Goal: Information Seeking & Learning: Compare options

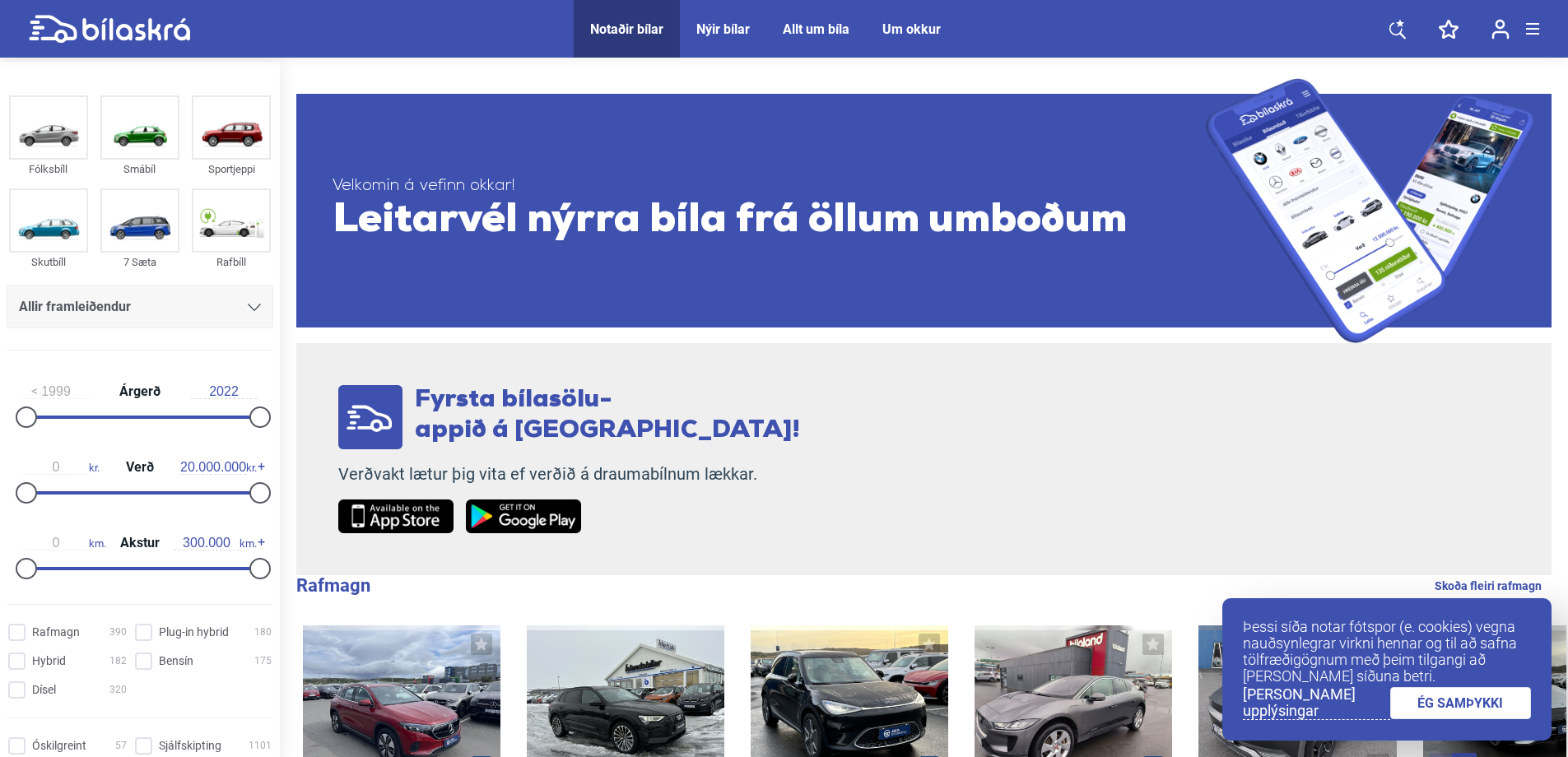
click at [712, 236] on span "Leitarvél nýrra bíla frá öllum umboðum" at bounding box center [769, 222] width 873 height 49
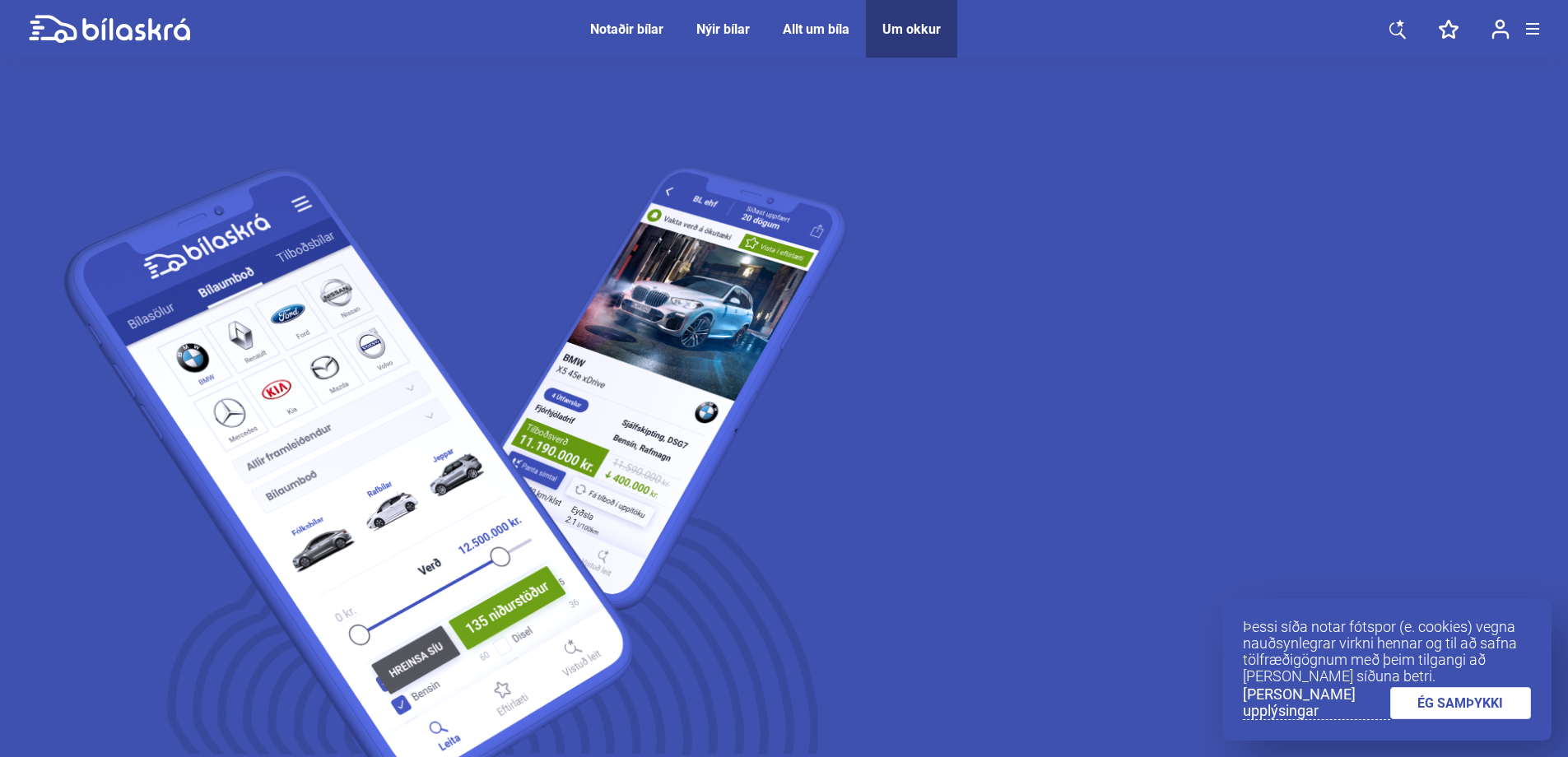
click at [638, 25] on div "Notaðir bílar" at bounding box center [627, 29] width 74 height 16
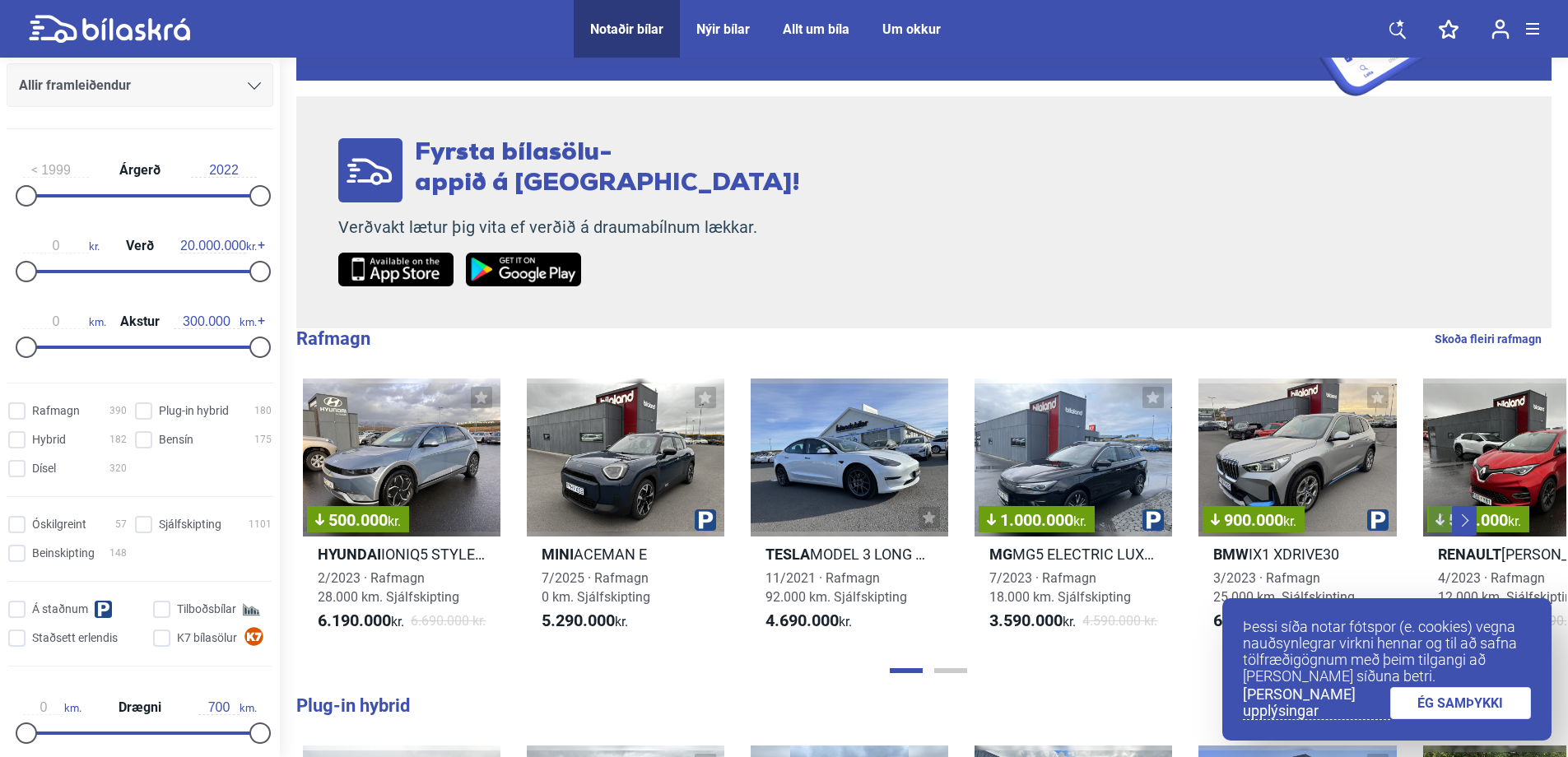
scroll to position [247, 0]
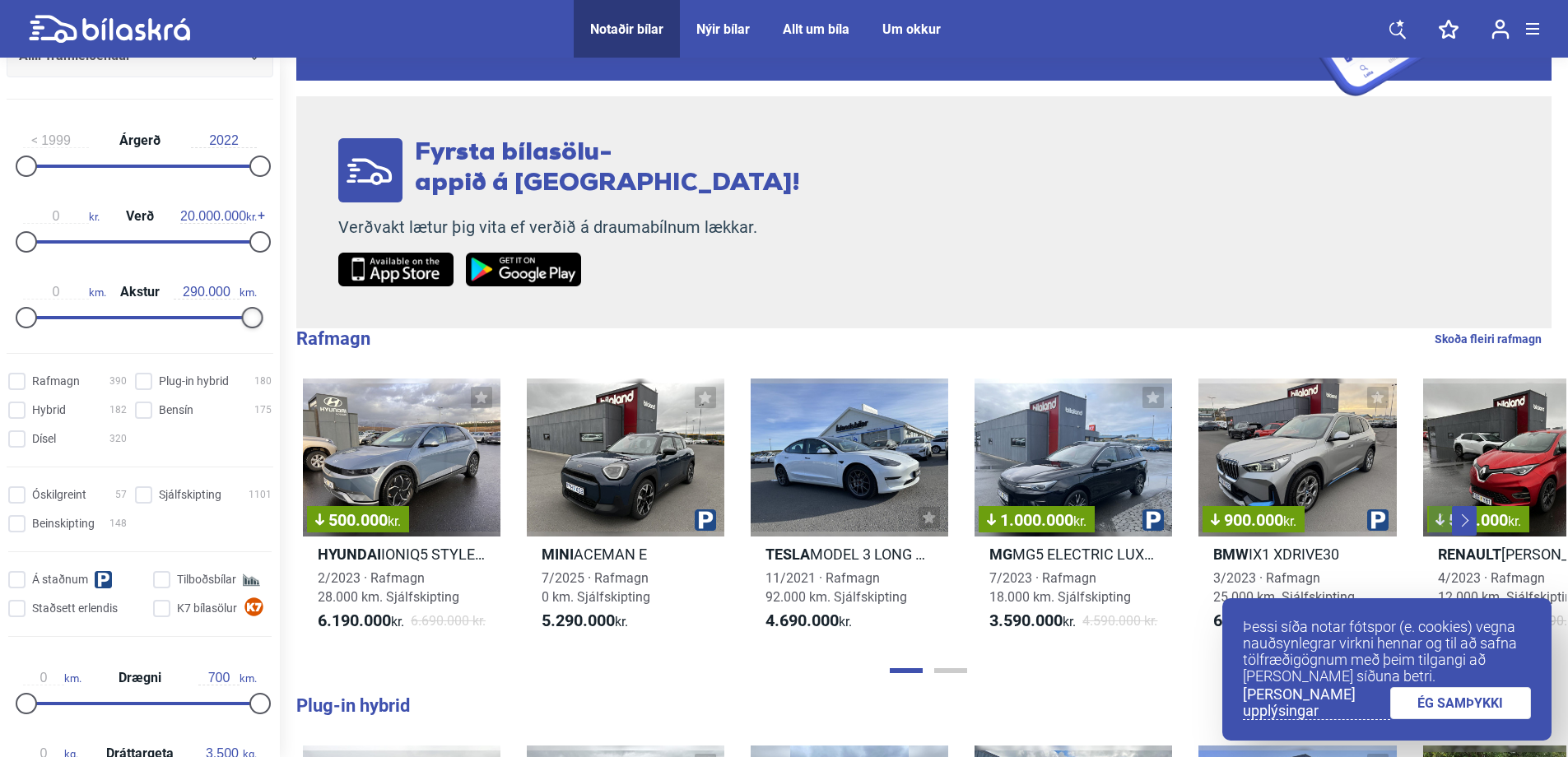
type input "300.000"
drag, startPoint x: 256, startPoint y: 320, endPoint x: 256, endPoint y: 333, distance: 13.0
click at [256, 333] on div "0 km. Akstur 300.000 km." at bounding box center [140, 302] width 267 height 75
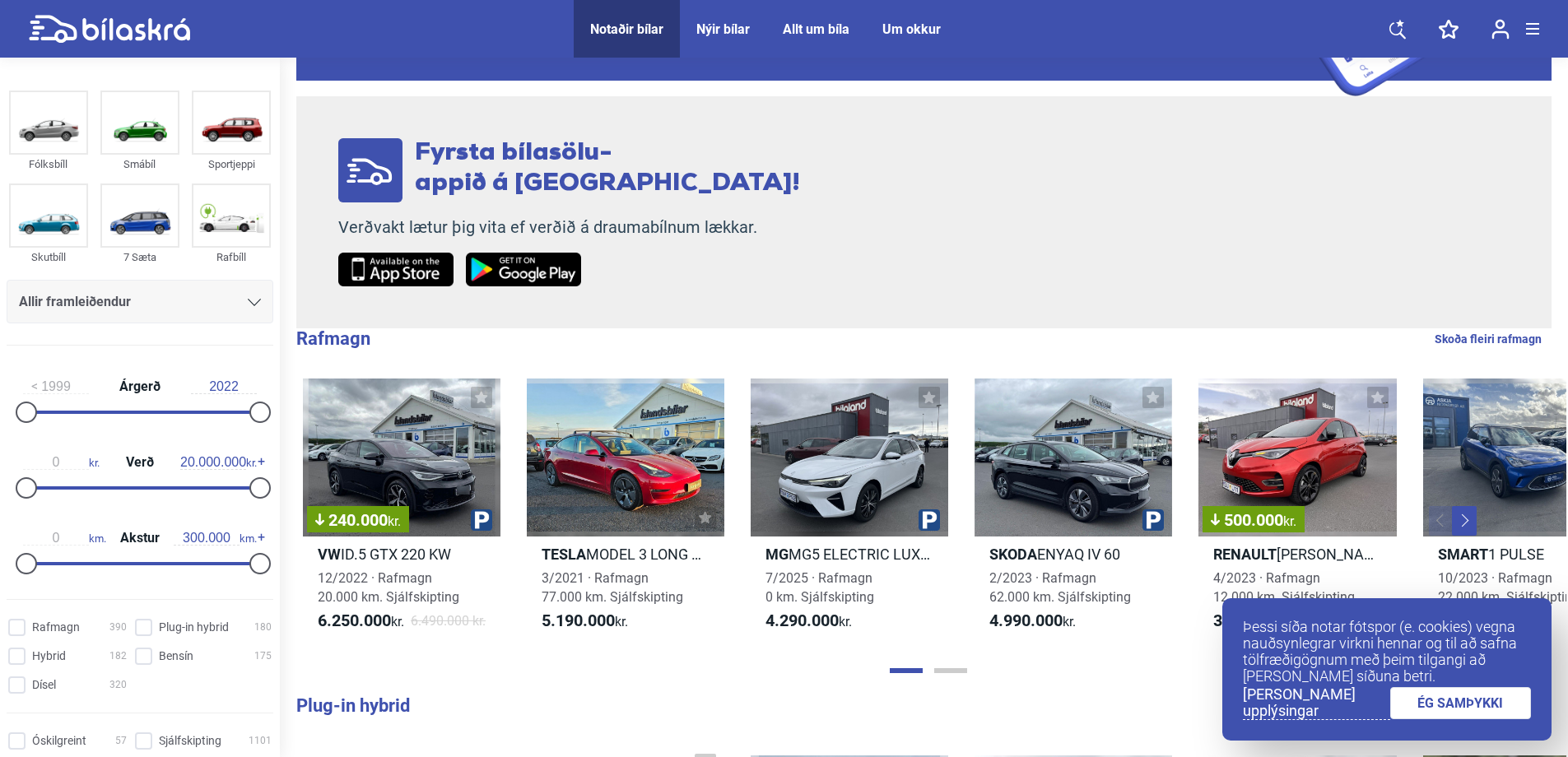
scroll to position [0, 0]
click at [248, 303] on icon at bounding box center [255, 304] width 13 height 8
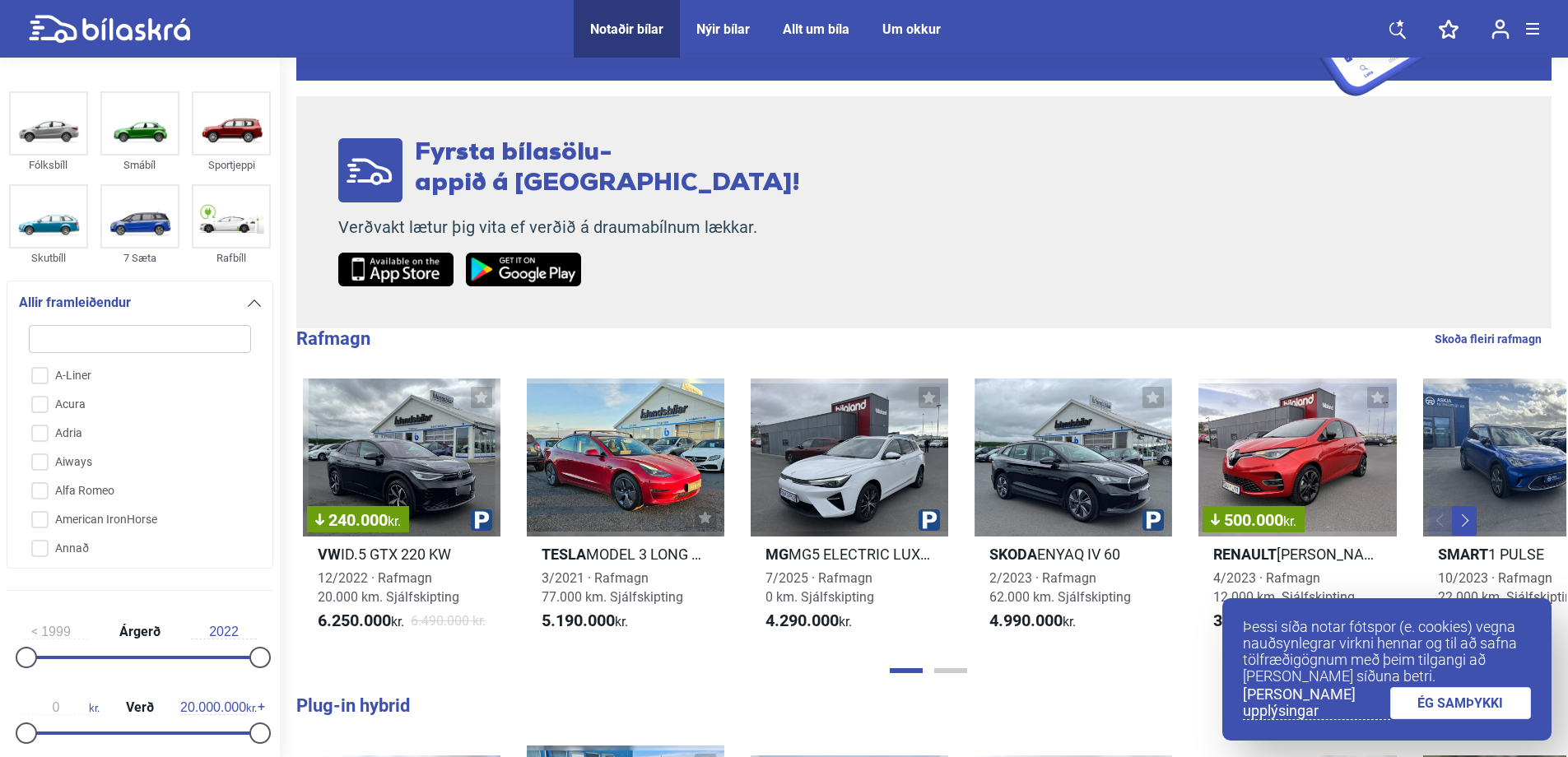
type input "s"
checkbox input "false"
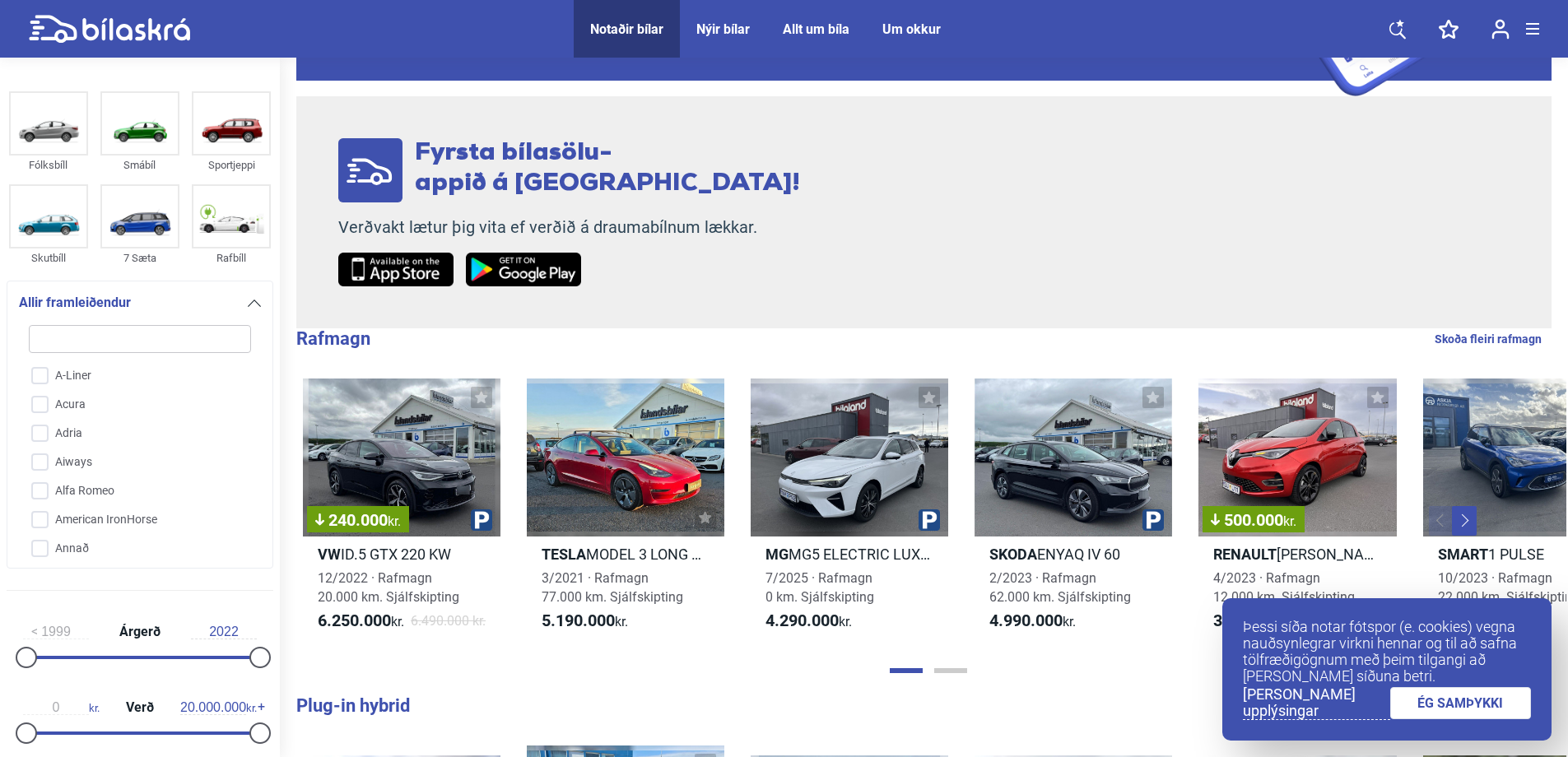
checkbox input "false"
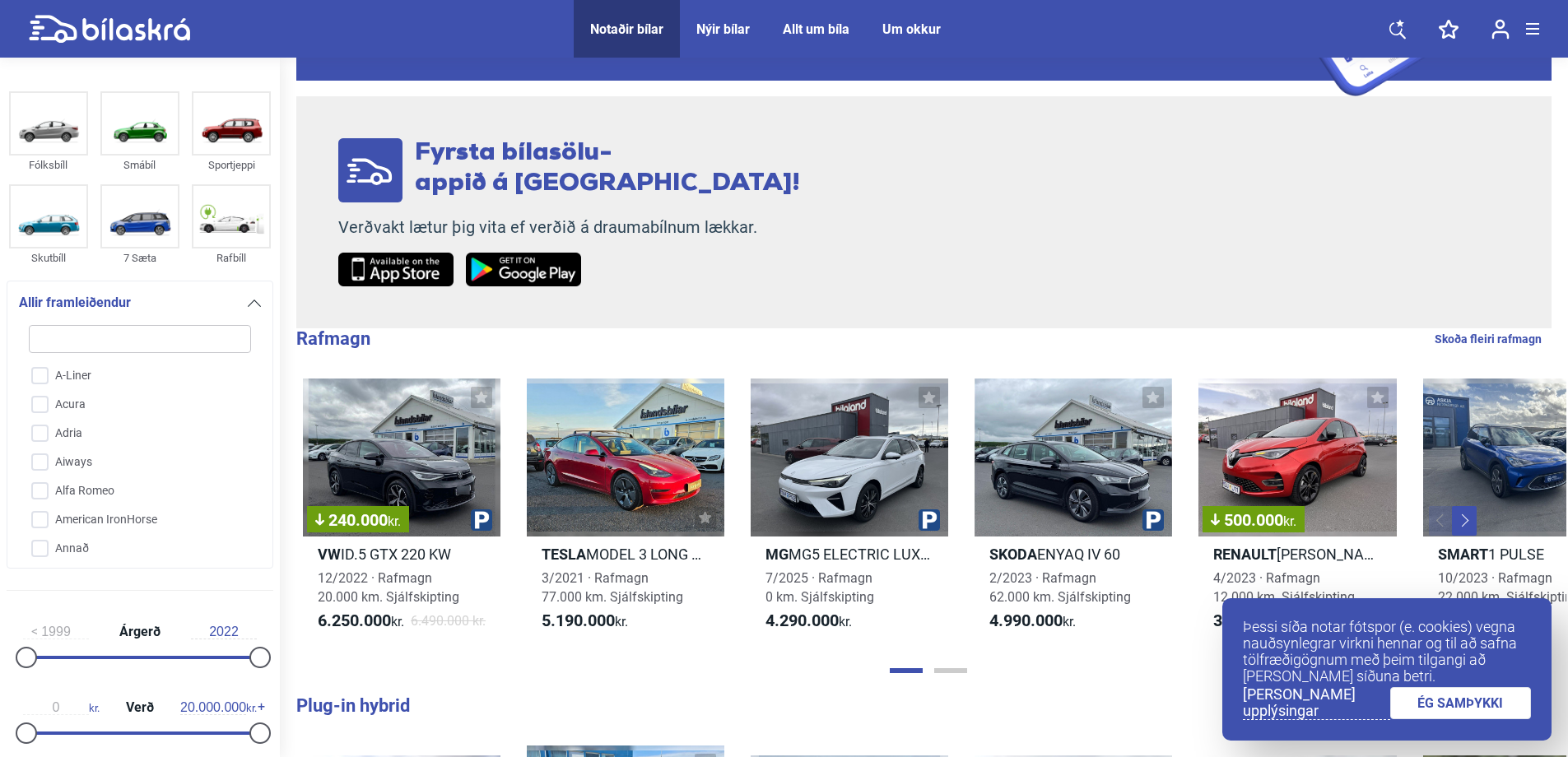
checkbox input "false"
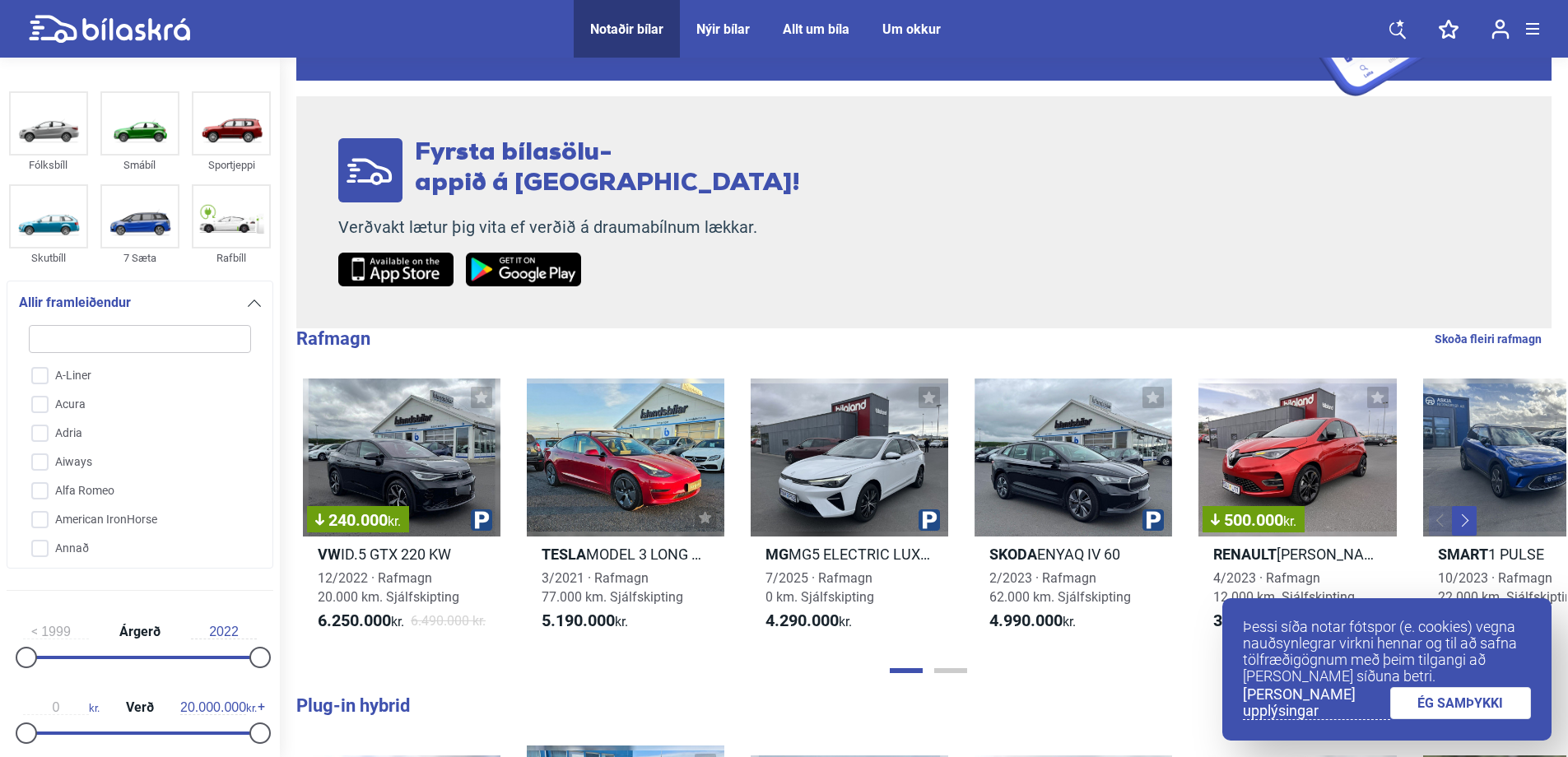
checkbox input "false"
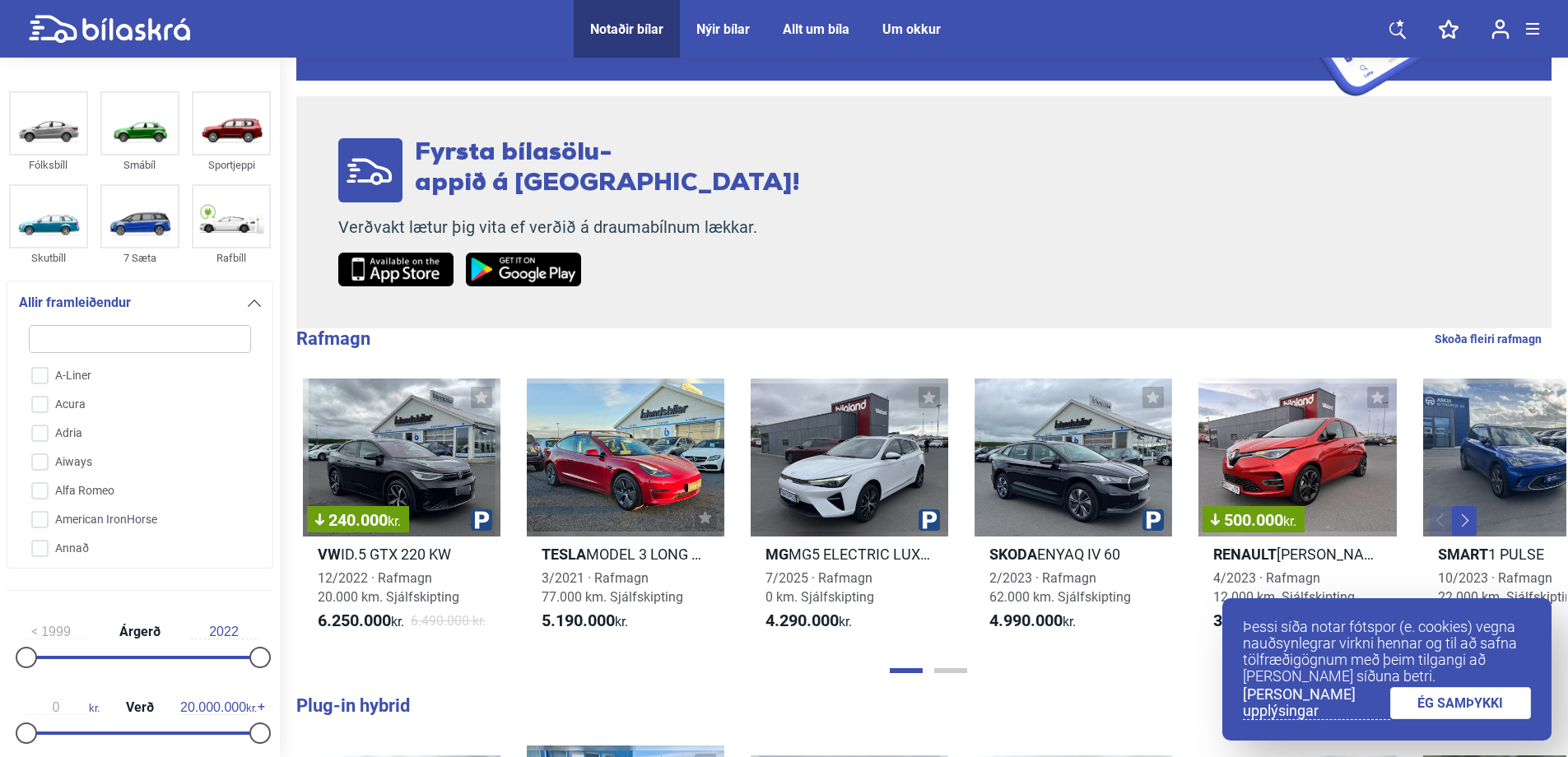
checkbox input "false"
type input "sc"
checkbox input "false"
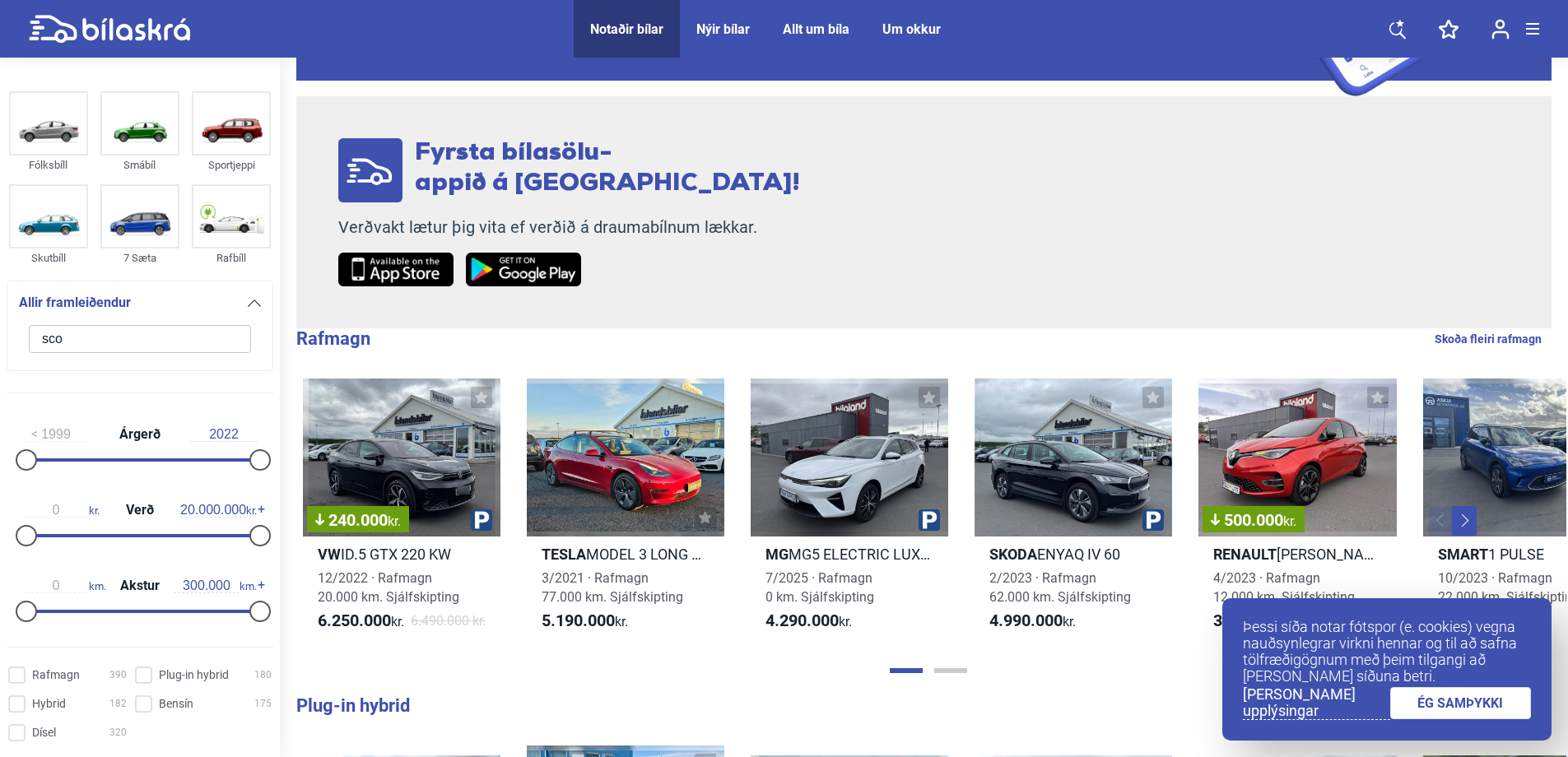
type input "sc"
checkbox input "false"
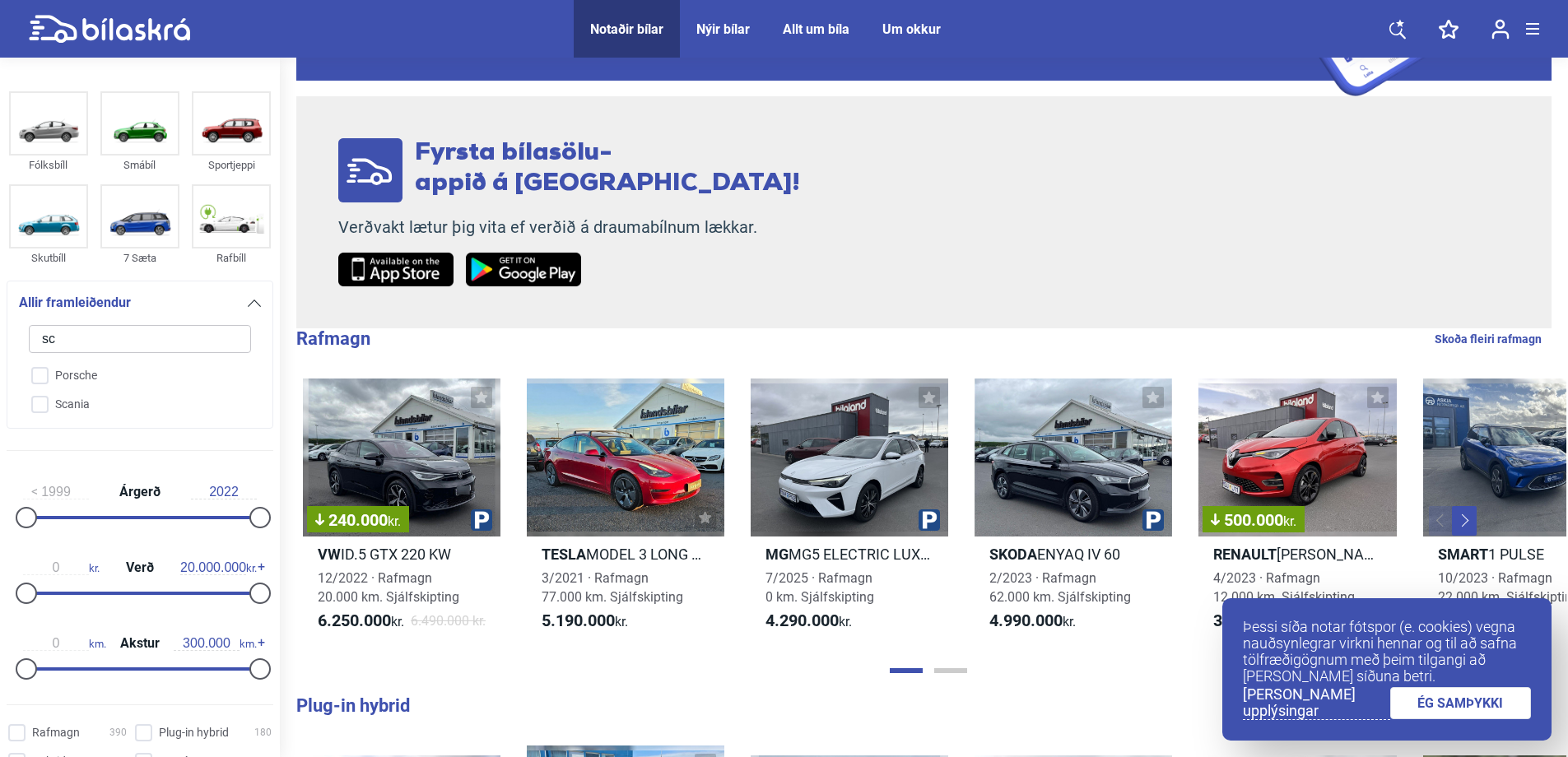
type input "s"
checkbox input "false"
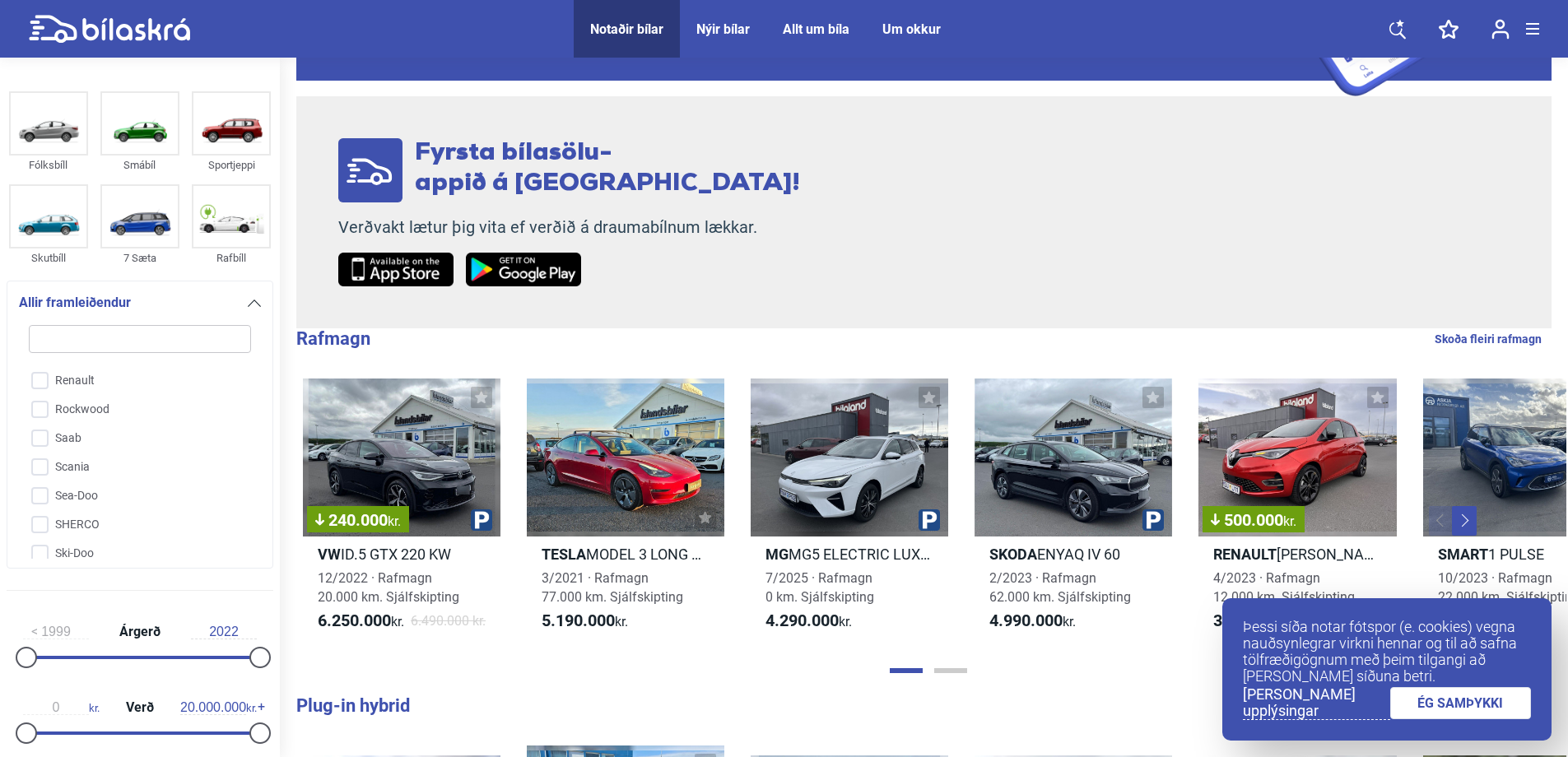
scroll to position [3425, 0]
click at [107, 486] on input "Skoda" at bounding box center [128, 501] width 223 height 29
checkbox input "true"
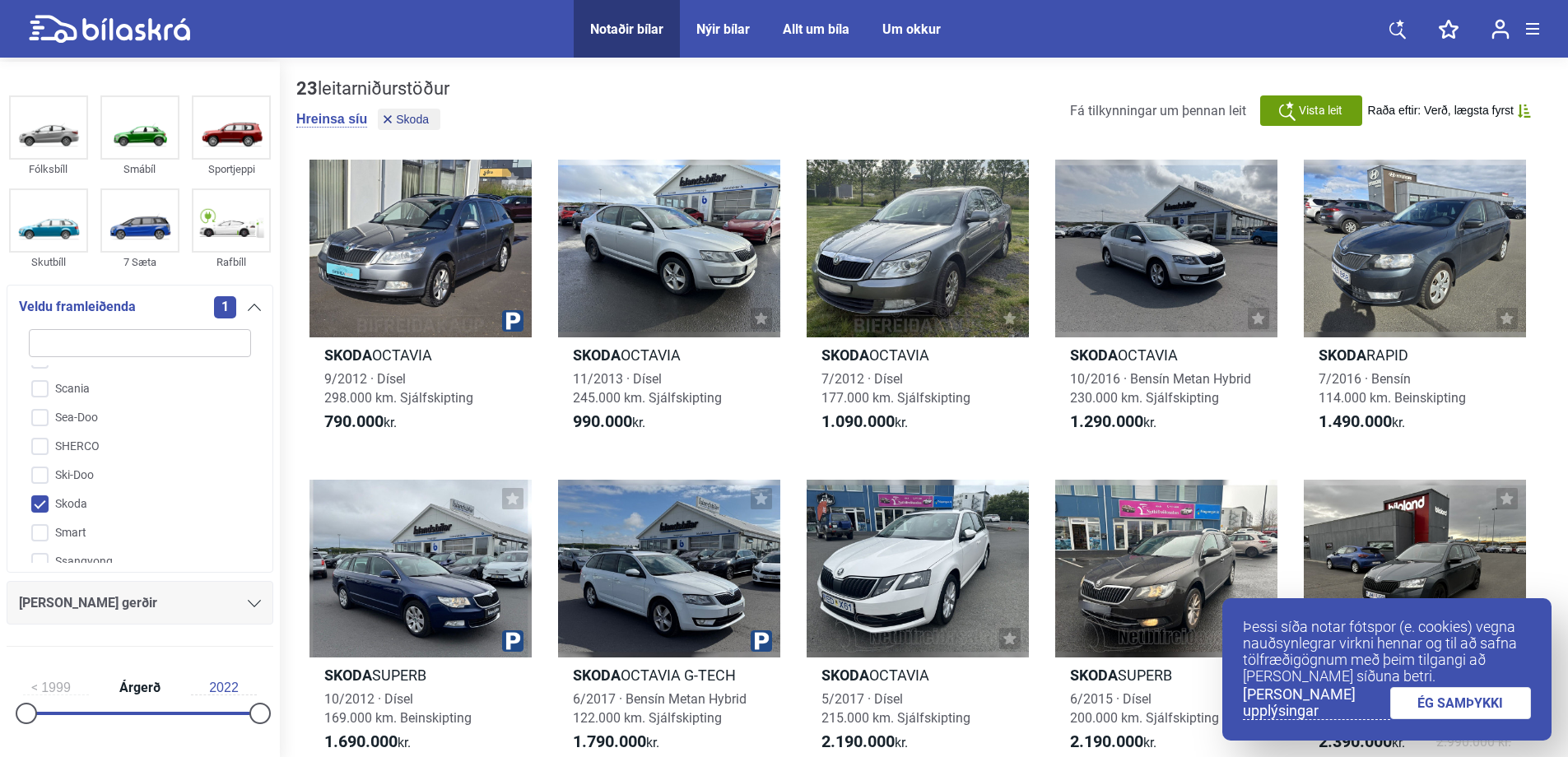
click at [1480, 703] on link "ÉG SAMÞYKKI" at bounding box center [1461, 703] width 141 height 32
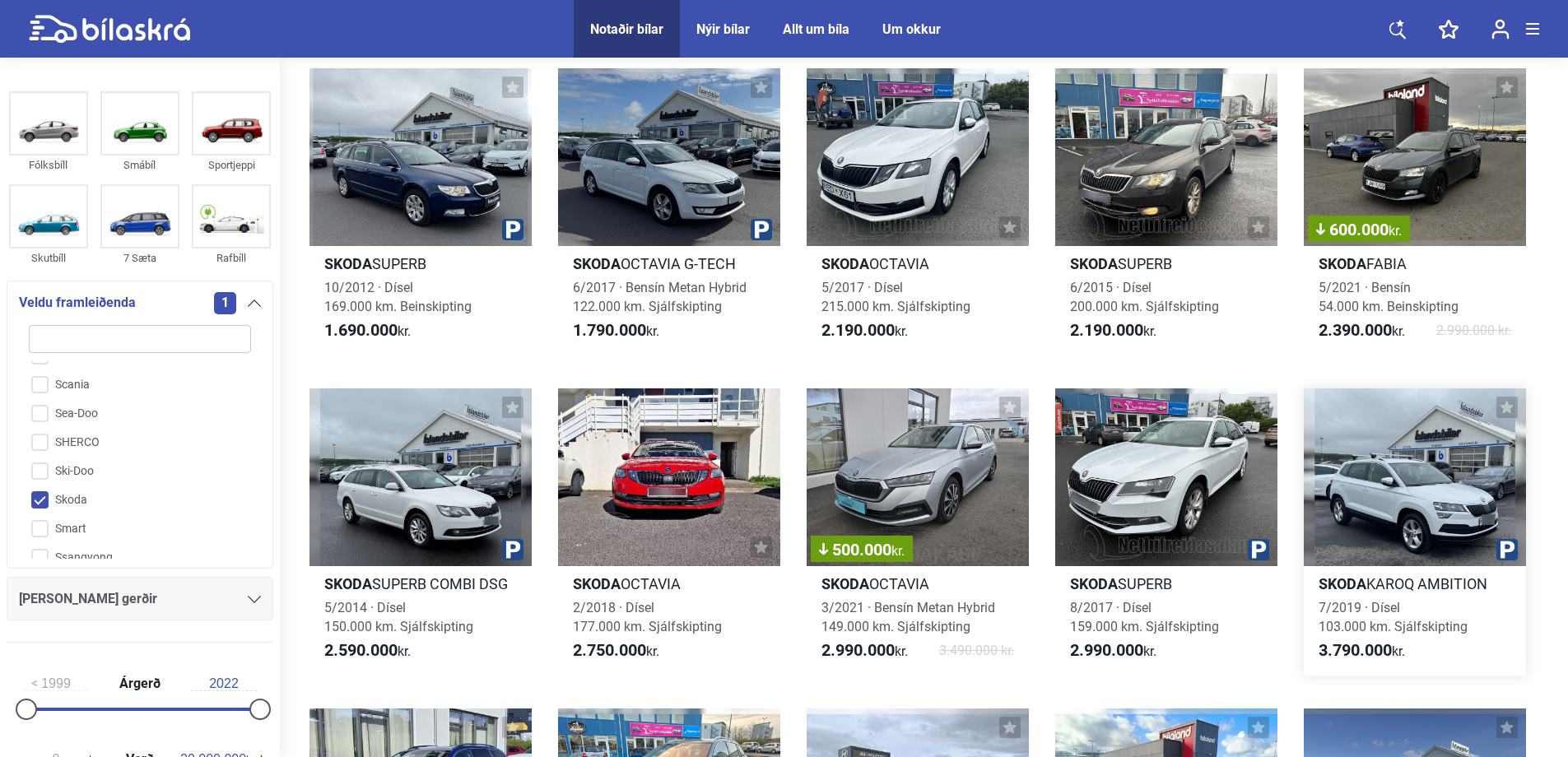
scroll to position [329, 0]
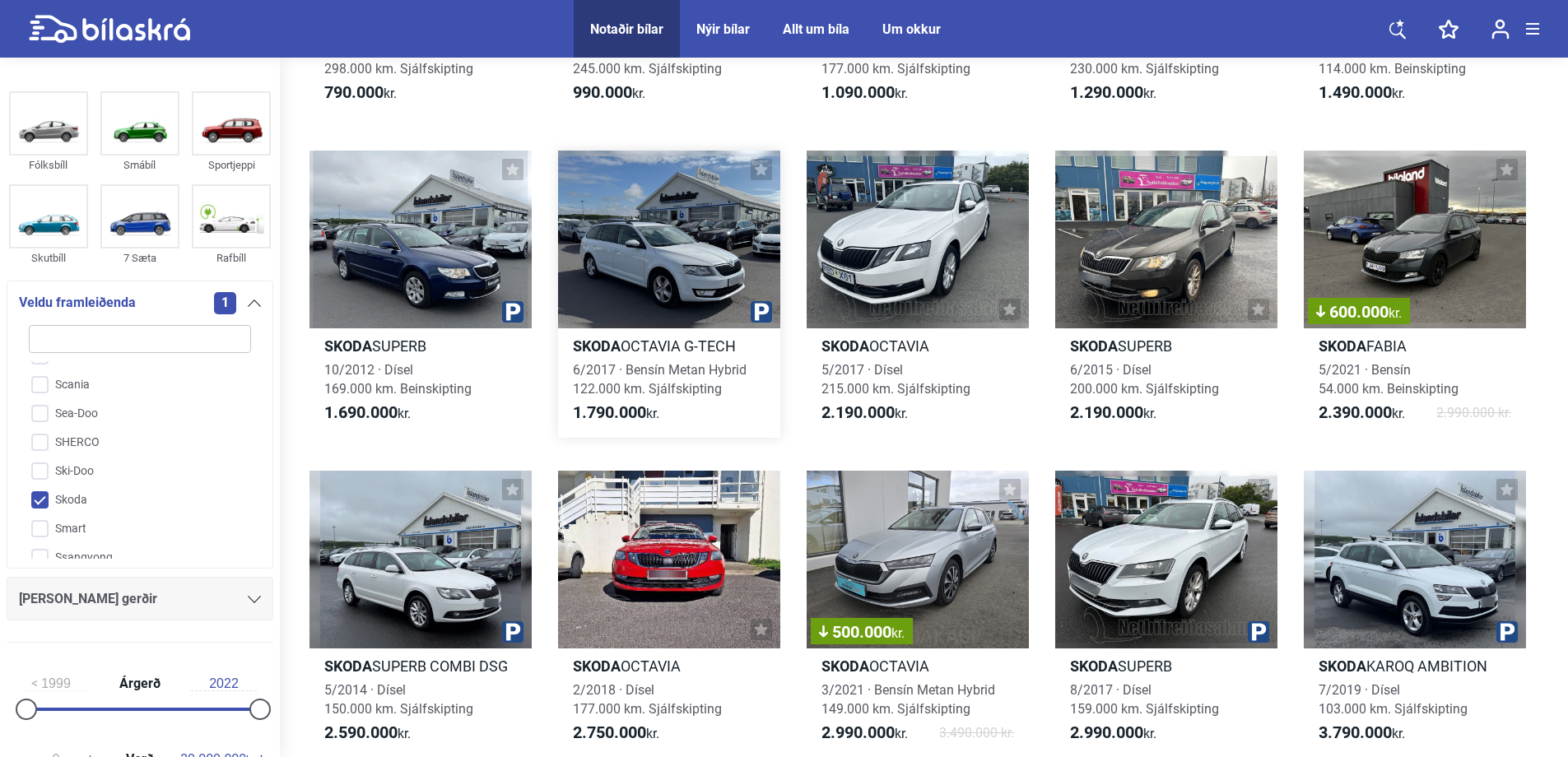
click at [668, 240] on div at bounding box center [669, 239] width 223 height 178
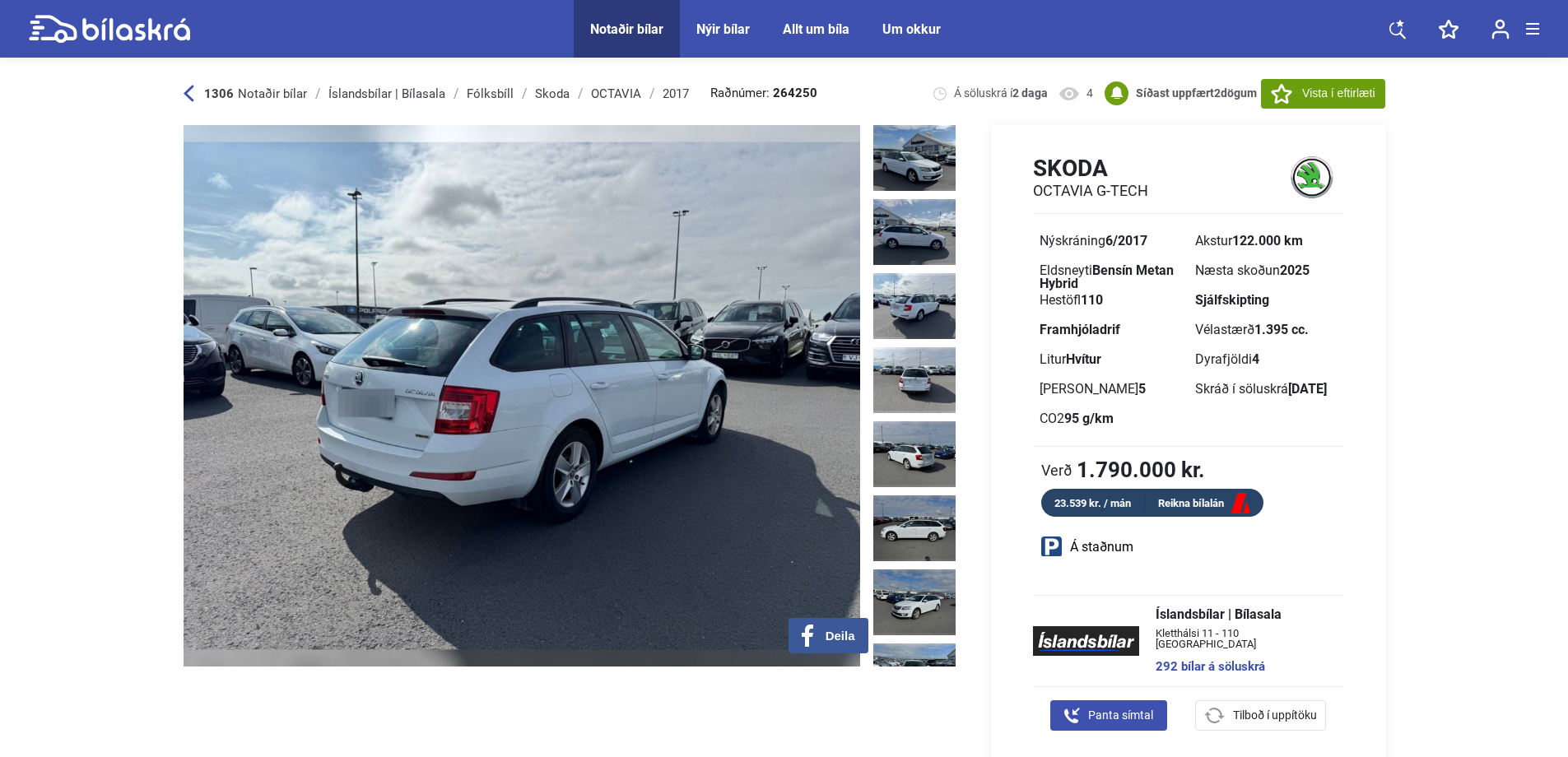
click at [682, 306] on img at bounding box center [522, 396] width 677 height 542
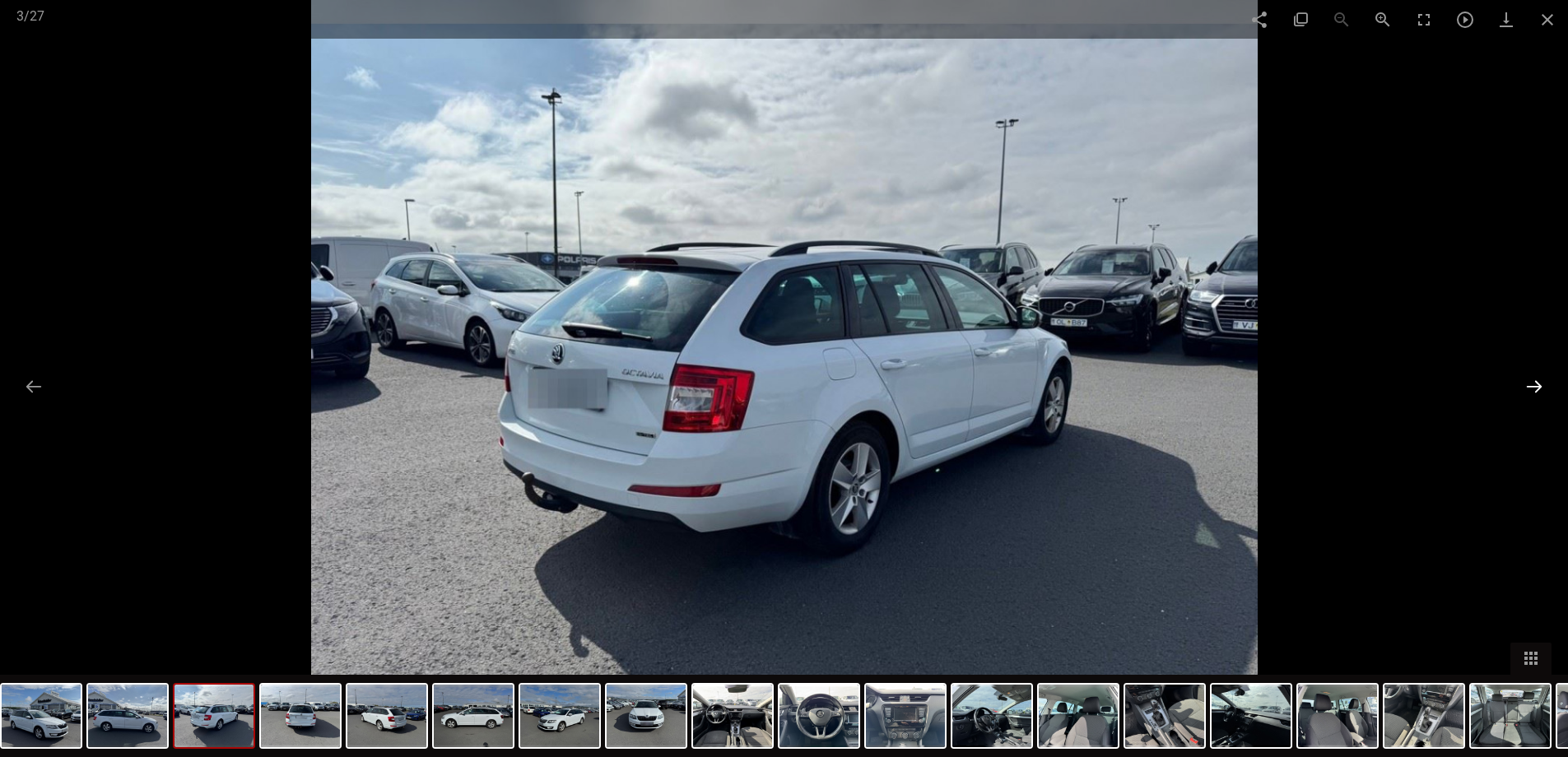
click at [1531, 385] on button at bounding box center [1534, 387] width 35 height 32
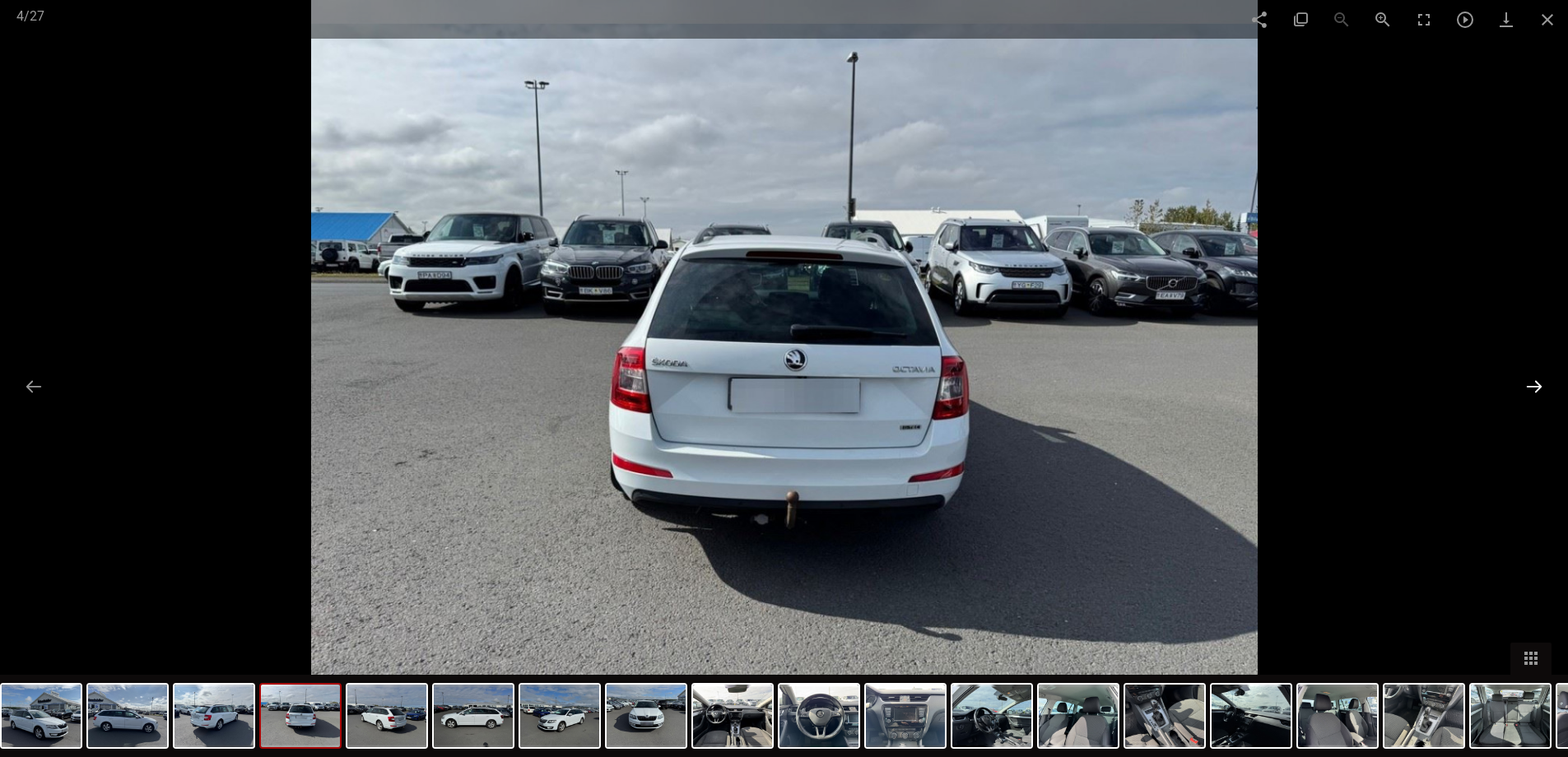
click at [1531, 385] on button at bounding box center [1534, 387] width 35 height 32
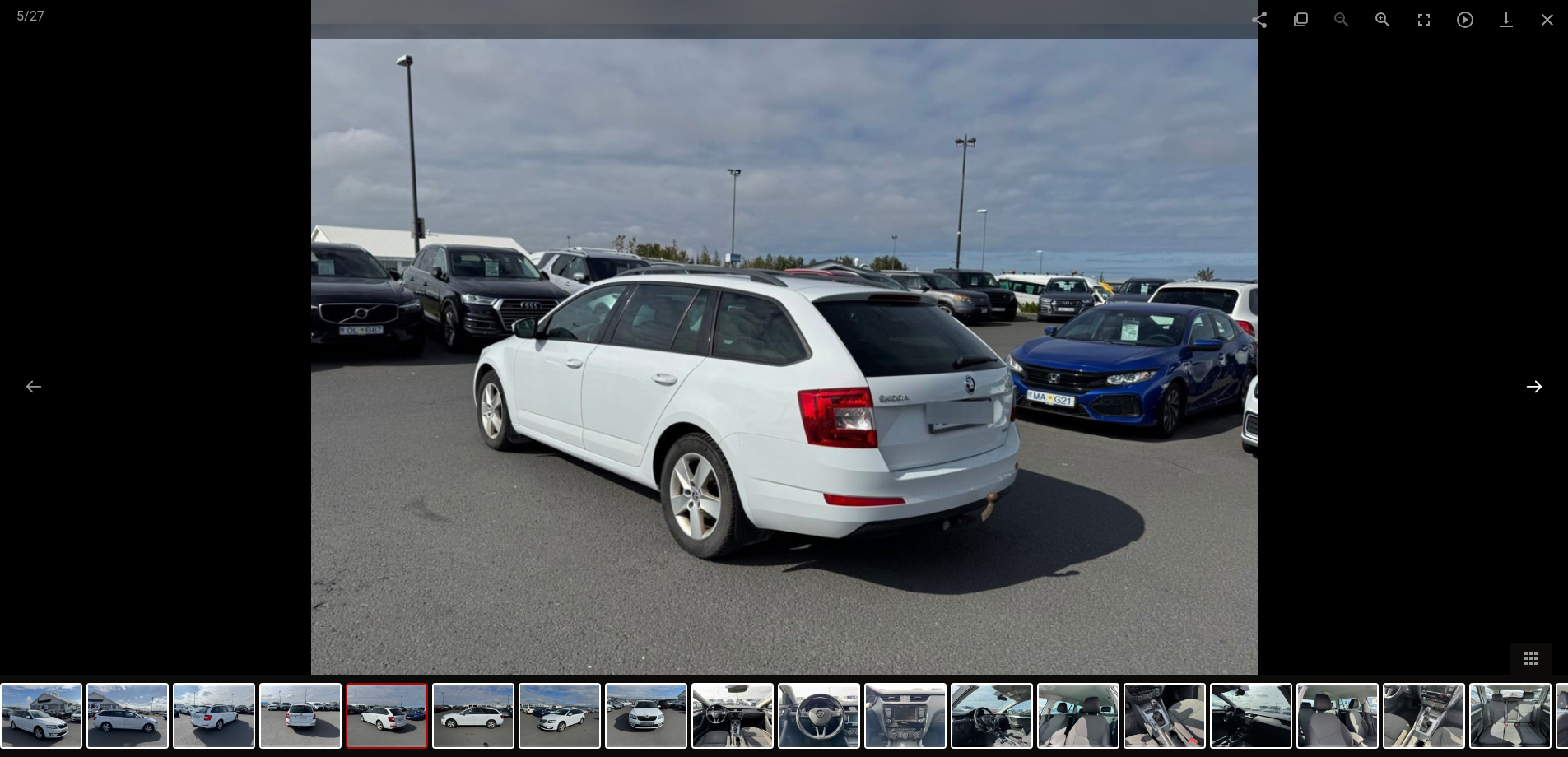
click at [1531, 385] on button at bounding box center [1534, 387] width 35 height 32
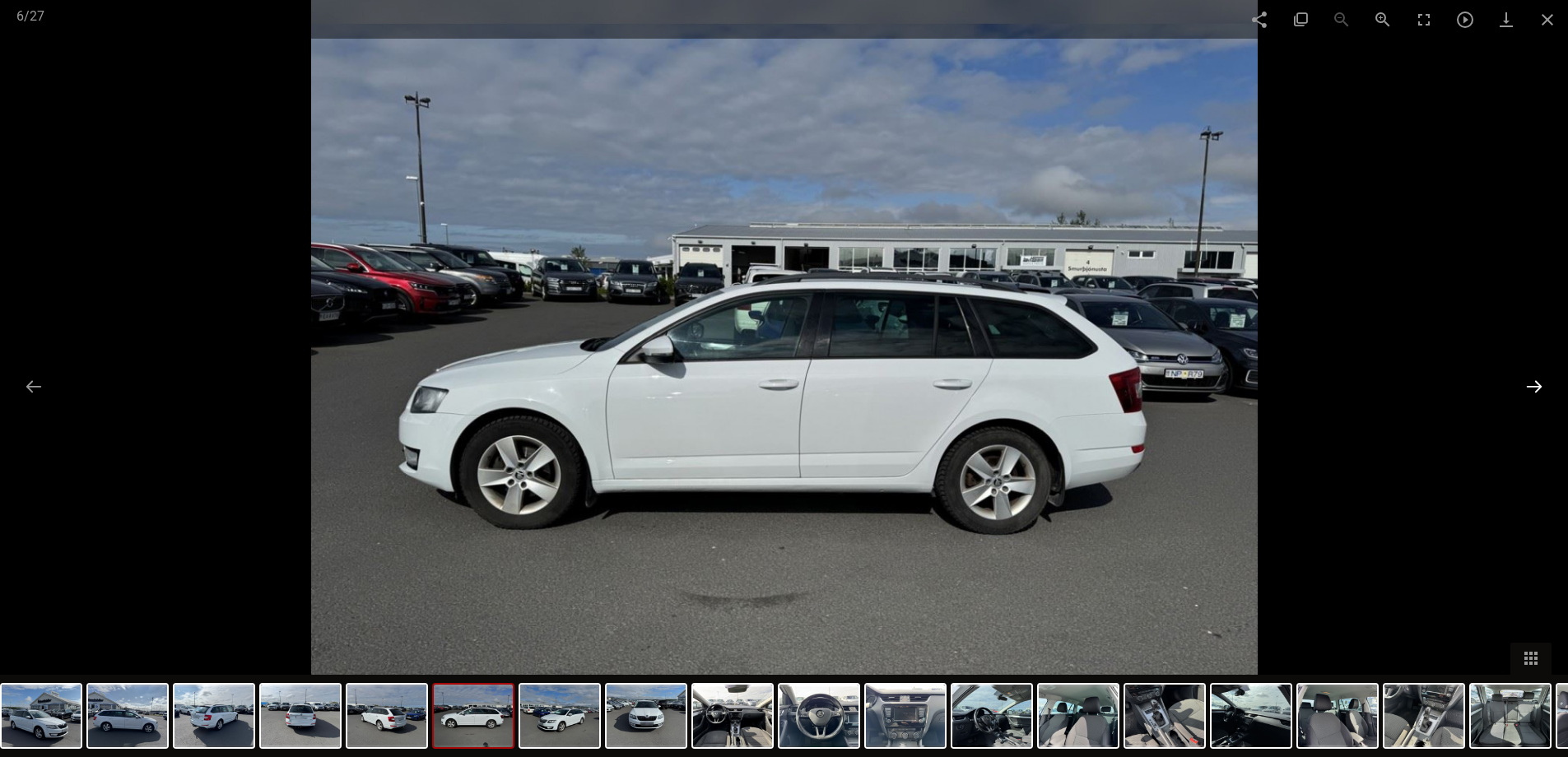
click at [1531, 385] on button at bounding box center [1534, 387] width 35 height 32
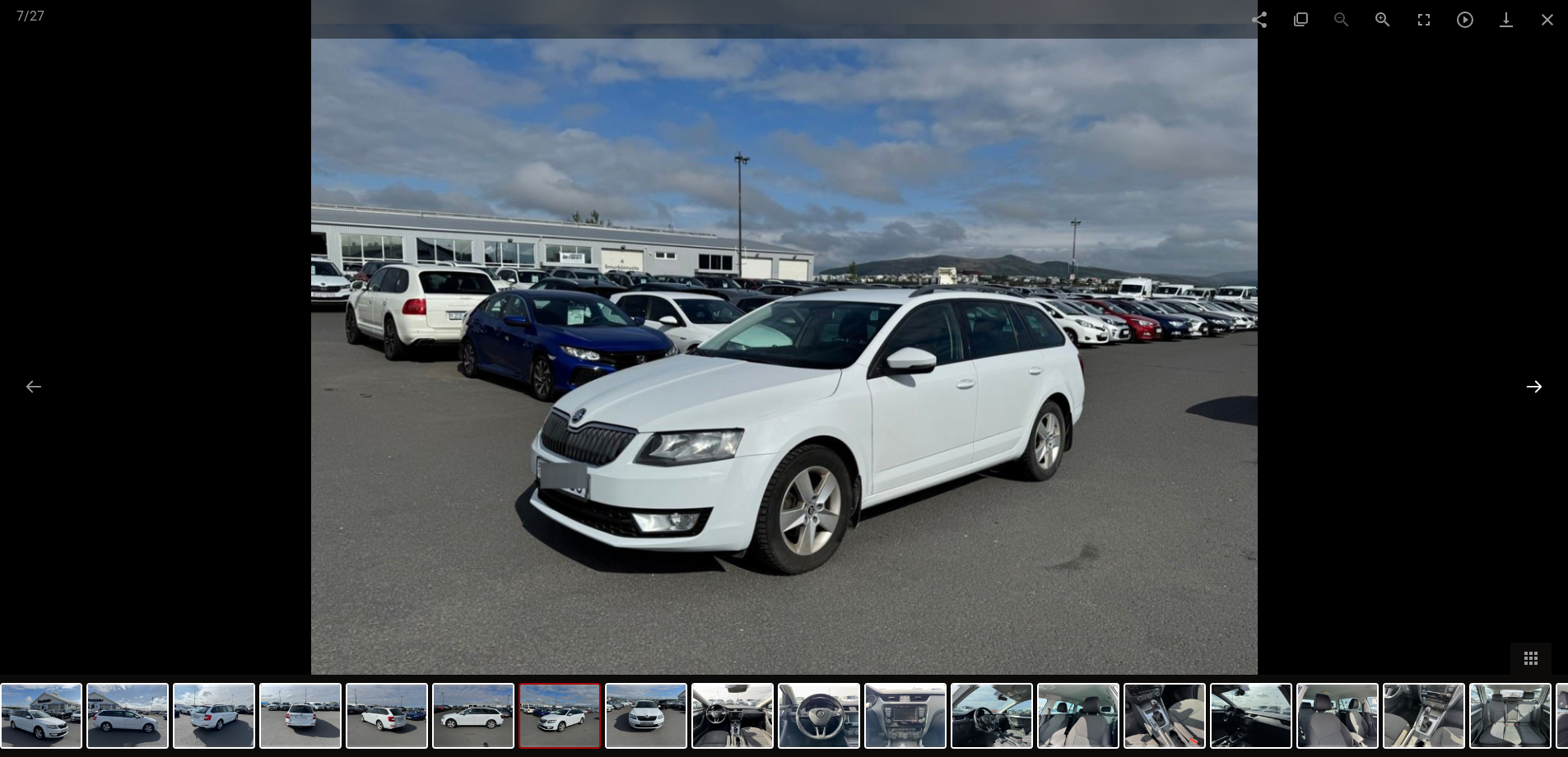
click at [1531, 385] on button at bounding box center [1534, 387] width 35 height 32
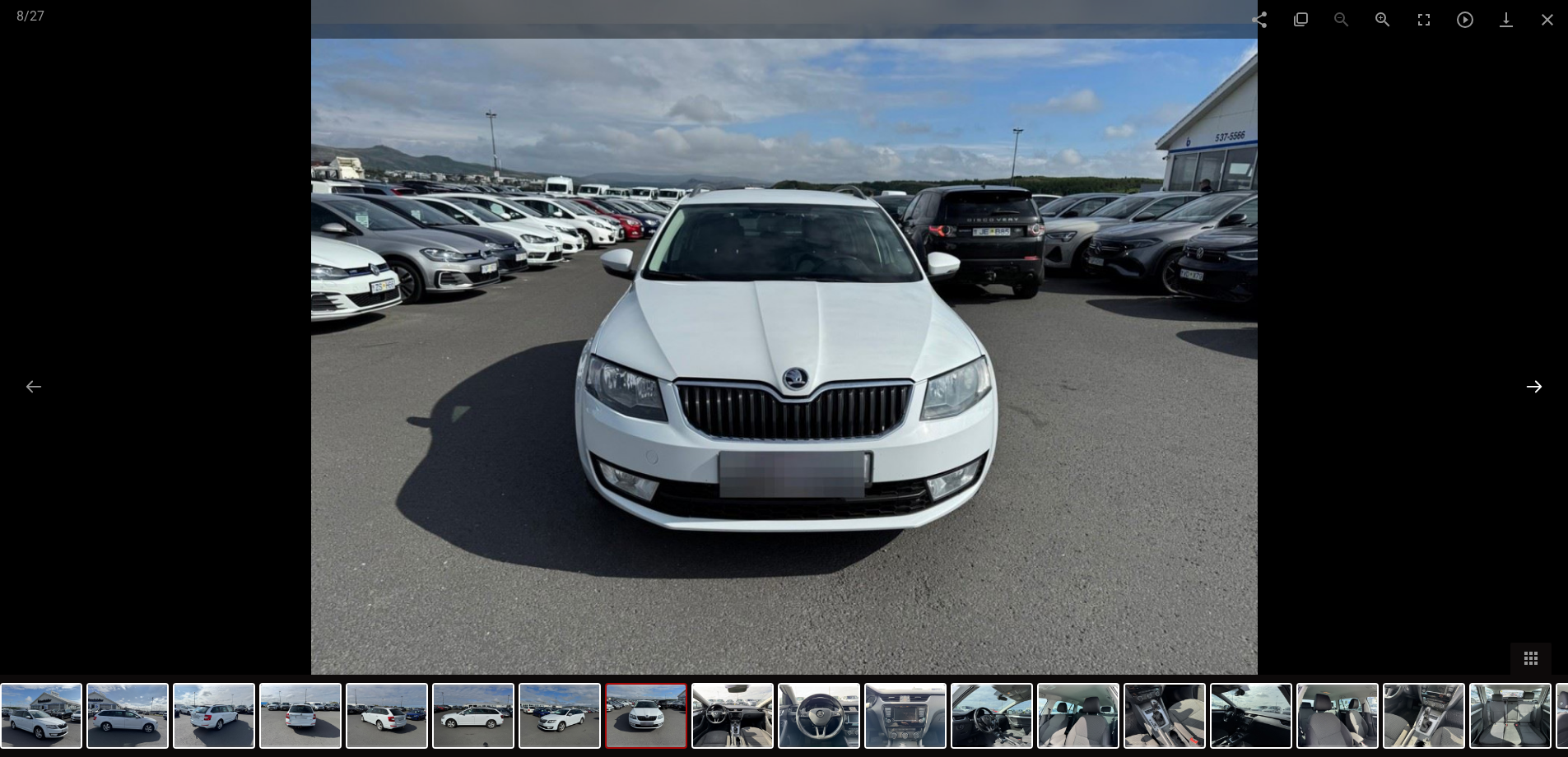
click at [1531, 385] on button at bounding box center [1534, 387] width 35 height 32
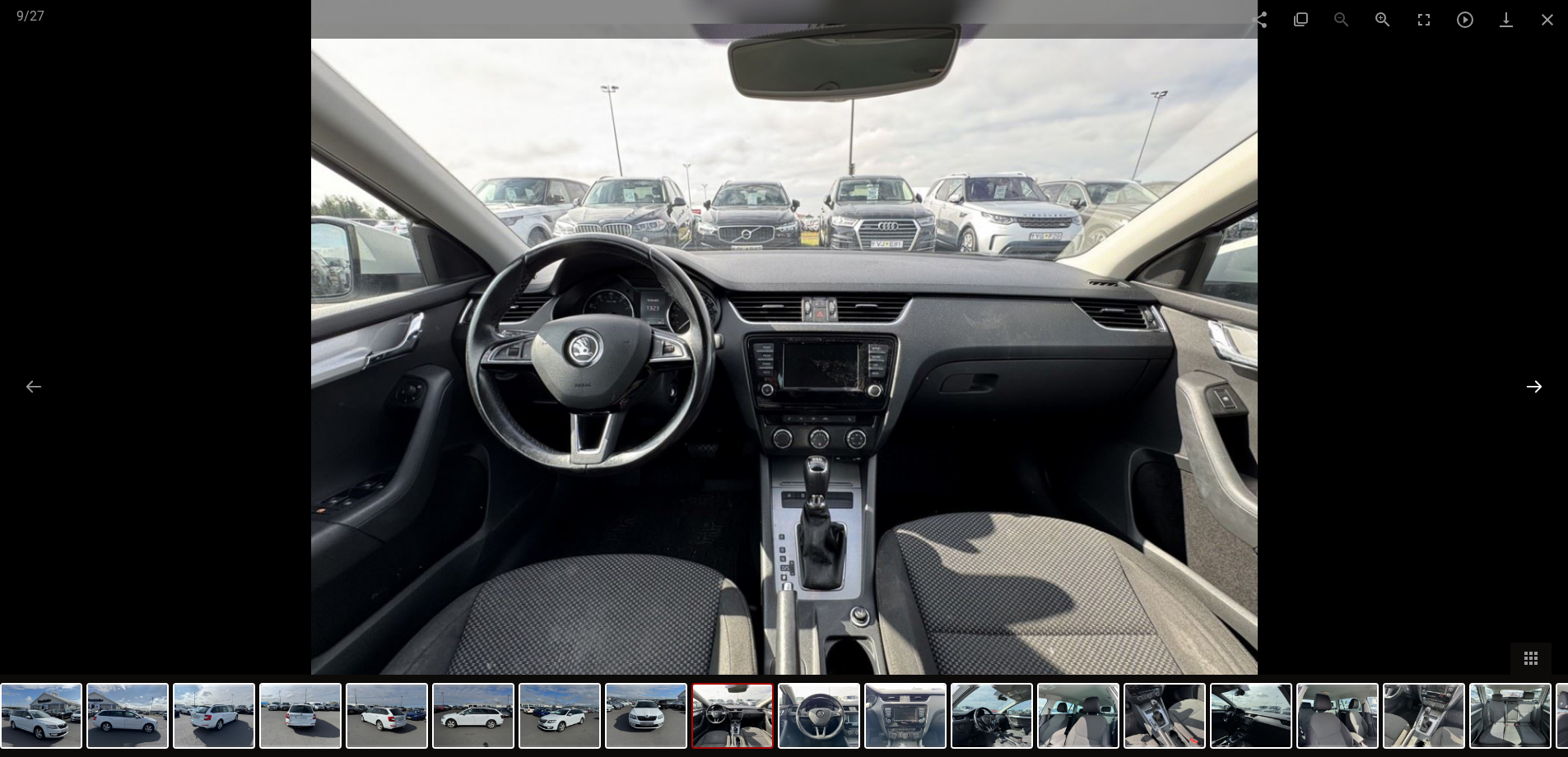
click at [1531, 385] on button at bounding box center [1534, 387] width 35 height 32
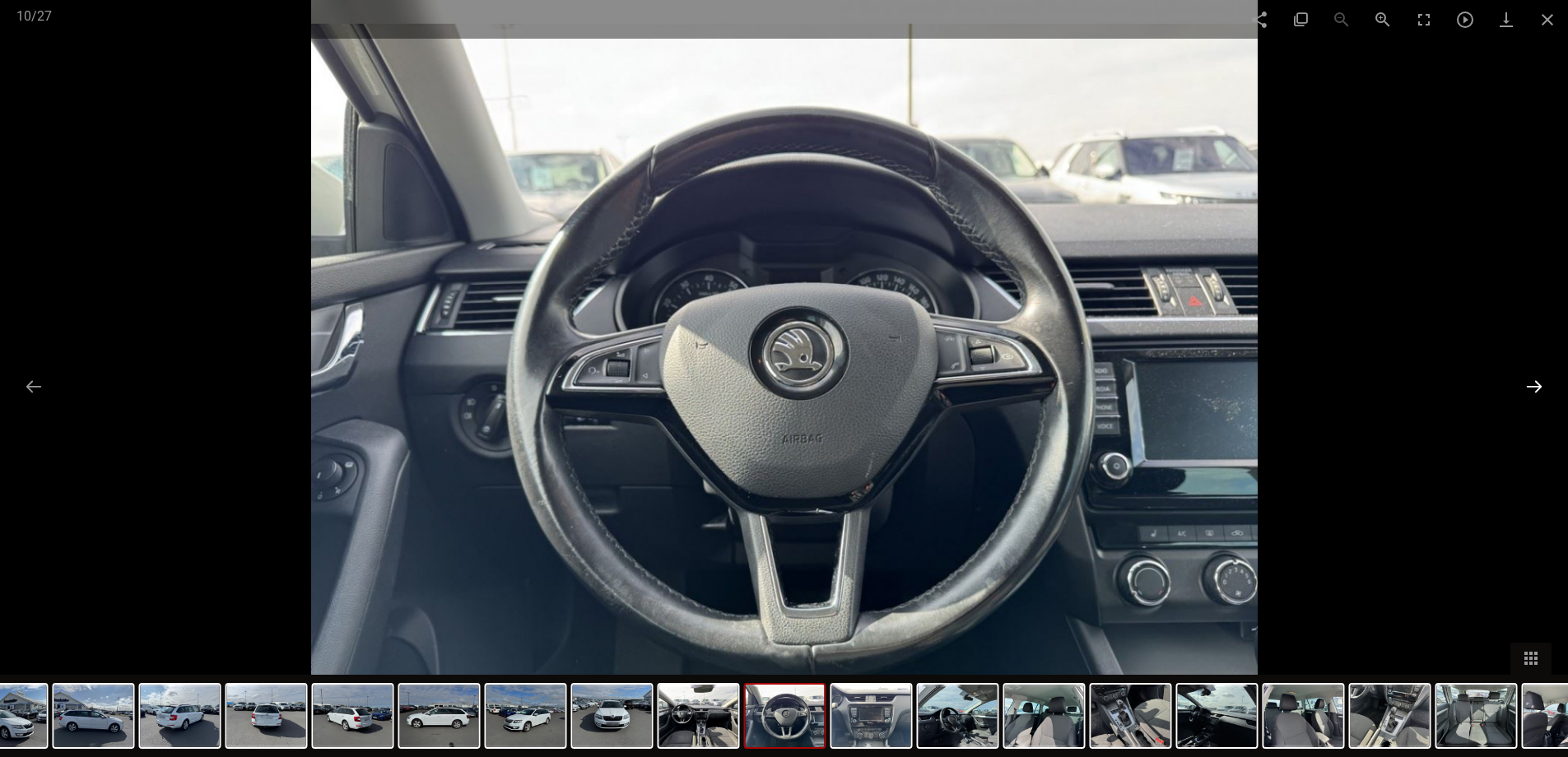
click at [1531, 385] on button at bounding box center [1534, 387] width 35 height 32
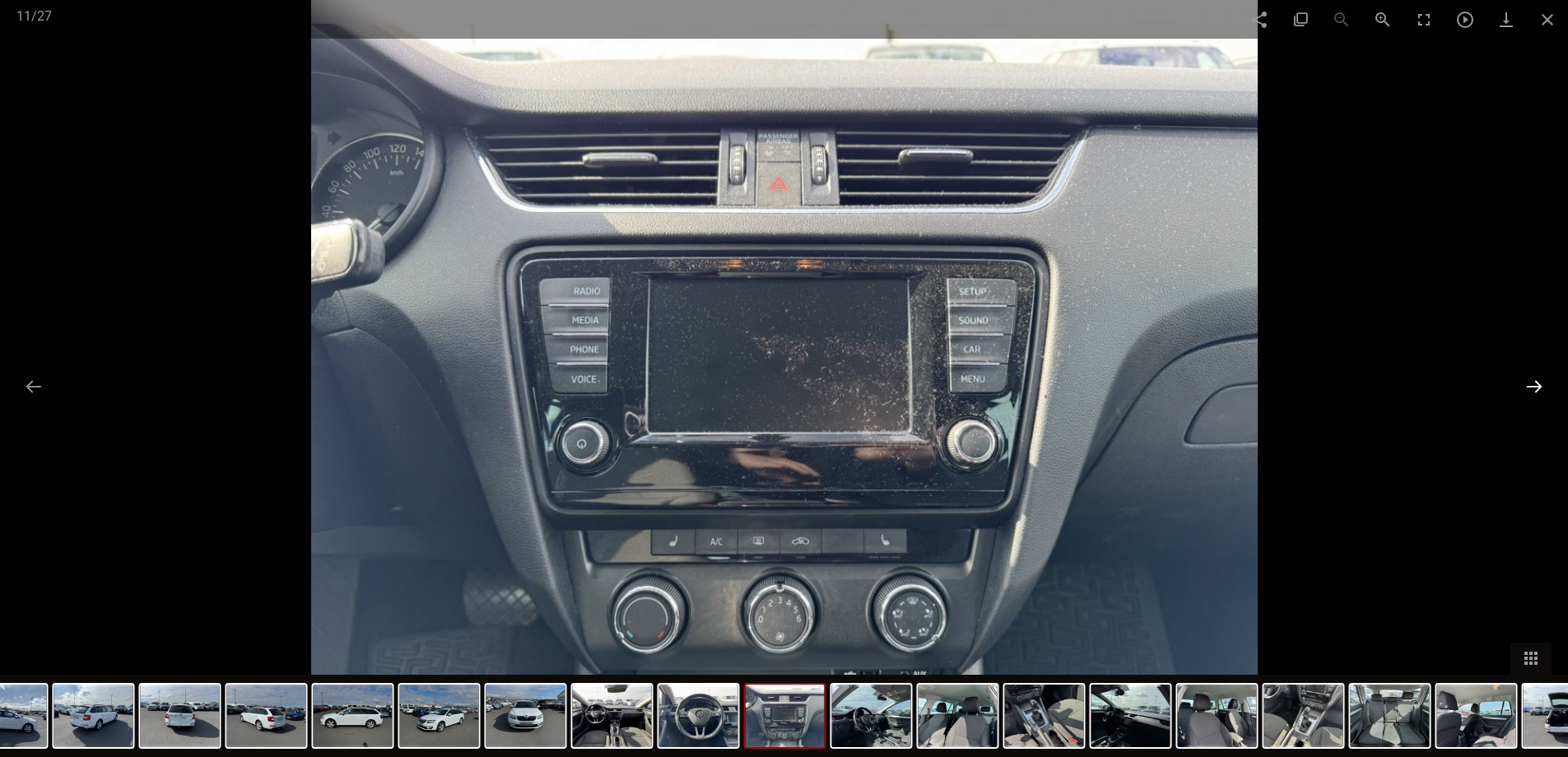
click at [1531, 385] on button at bounding box center [1534, 387] width 35 height 32
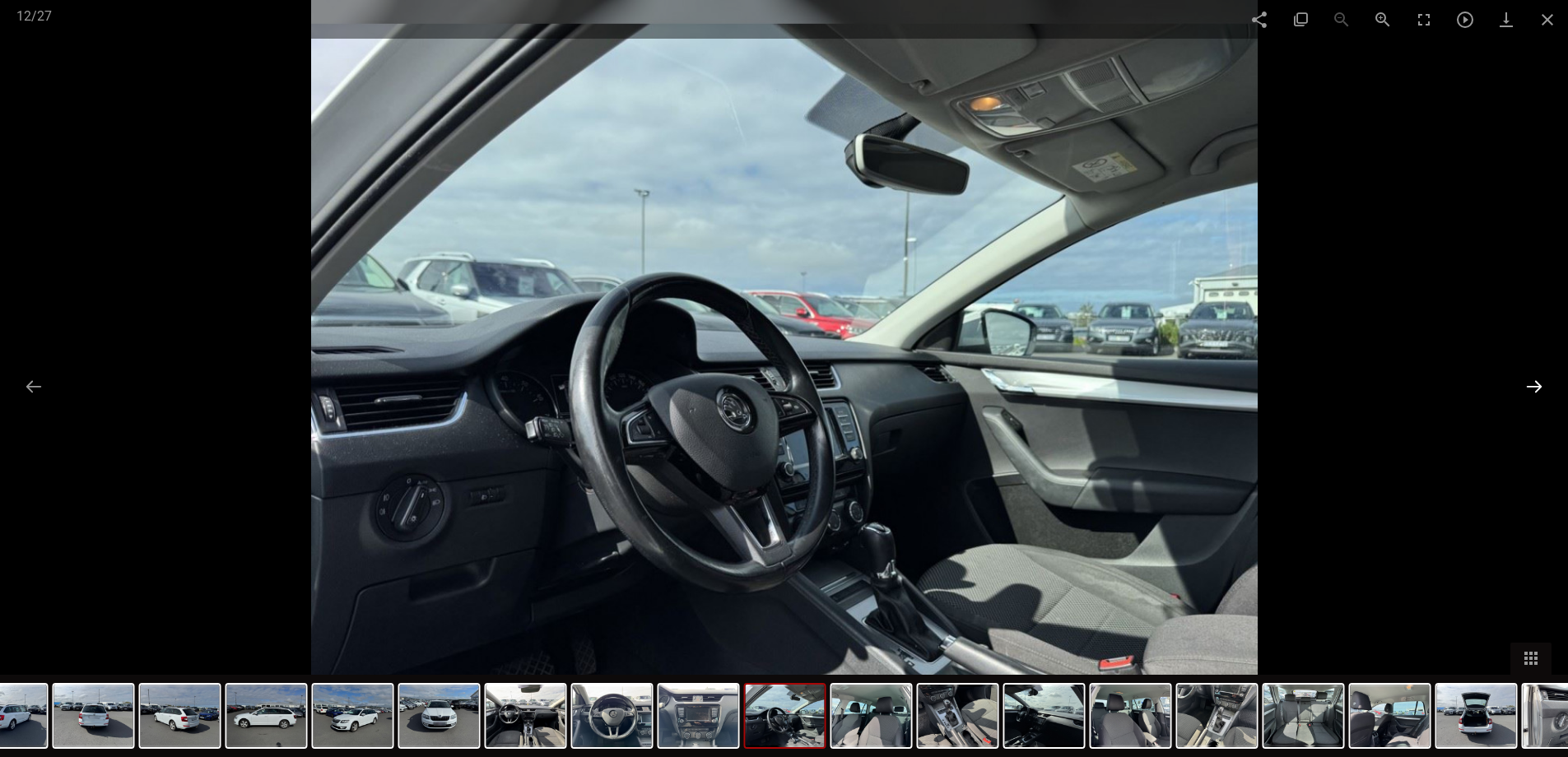
click at [1531, 385] on button at bounding box center [1534, 387] width 35 height 32
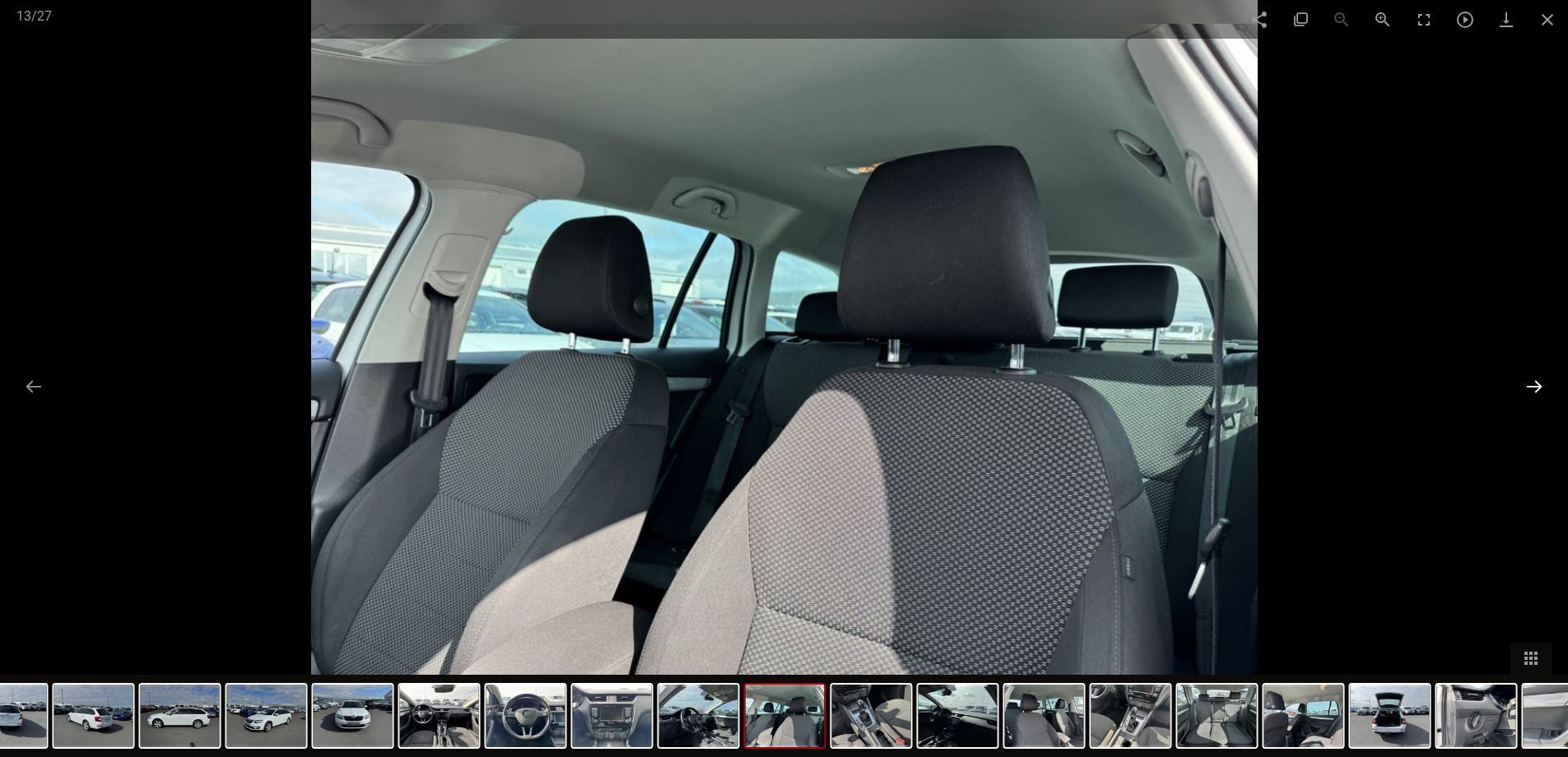
click at [1531, 385] on button at bounding box center [1534, 387] width 35 height 32
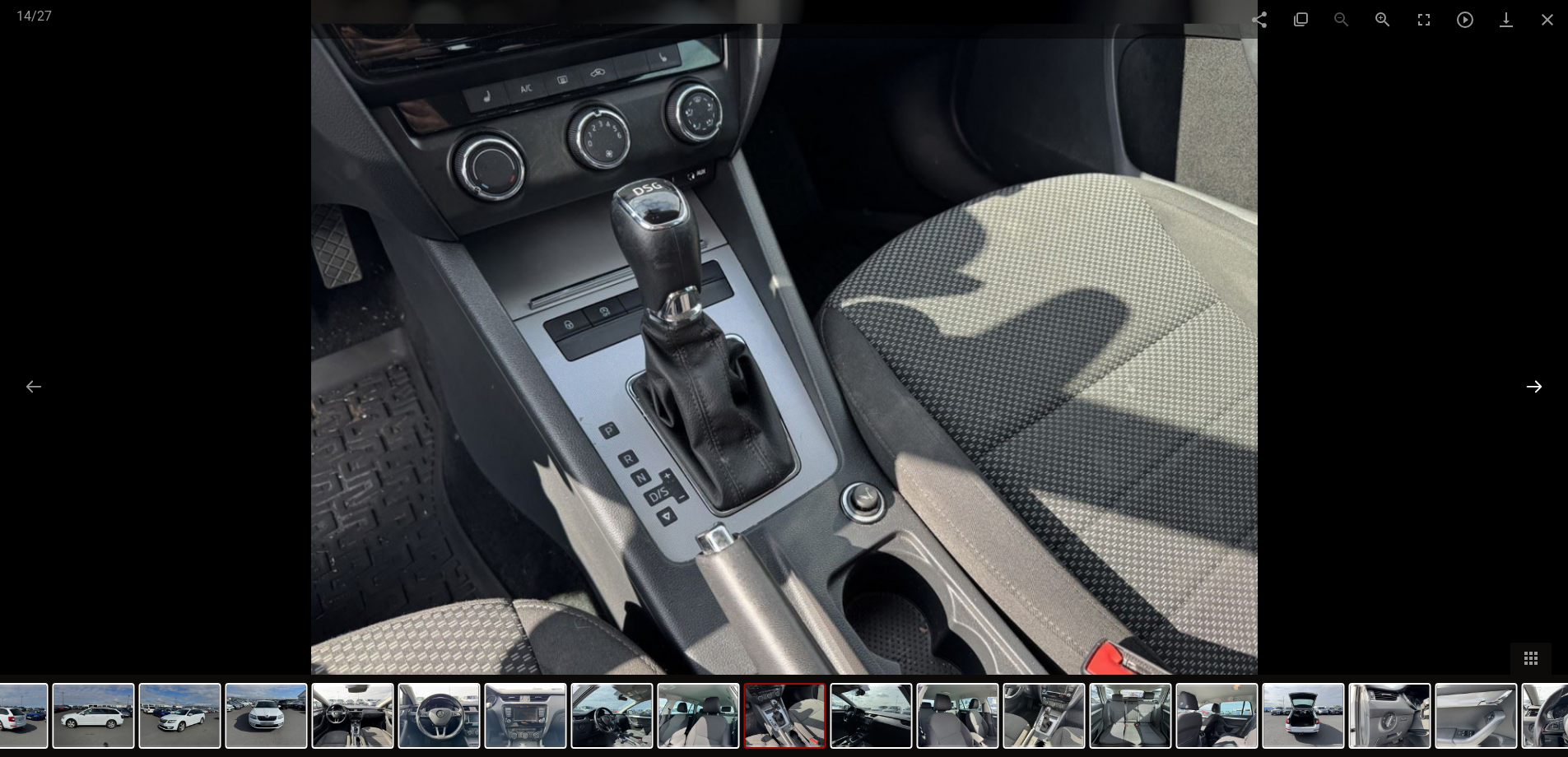
click at [1531, 385] on button at bounding box center [1534, 387] width 35 height 32
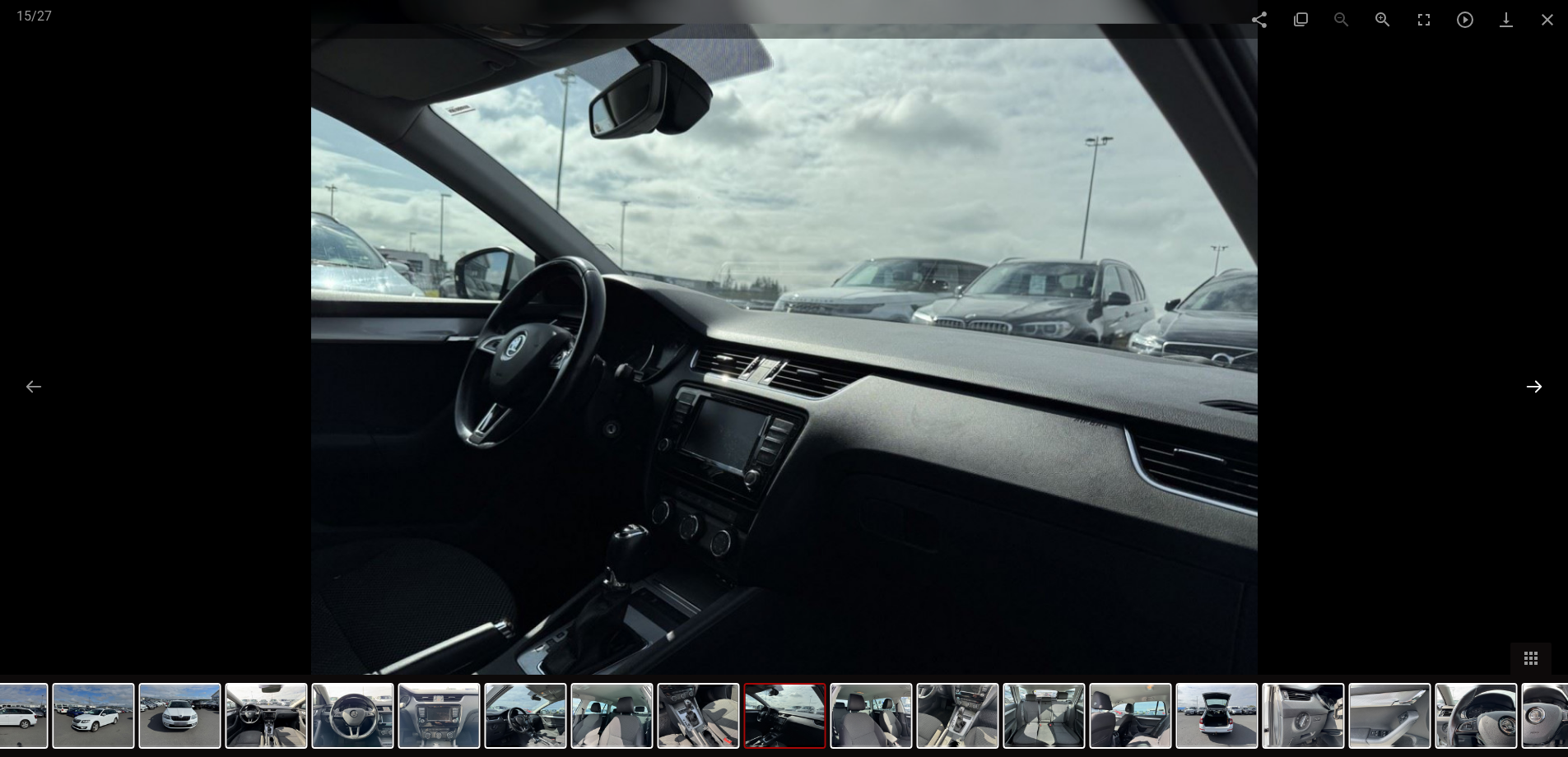
click at [1531, 385] on button at bounding box center [1534, 387] width 35 height 32
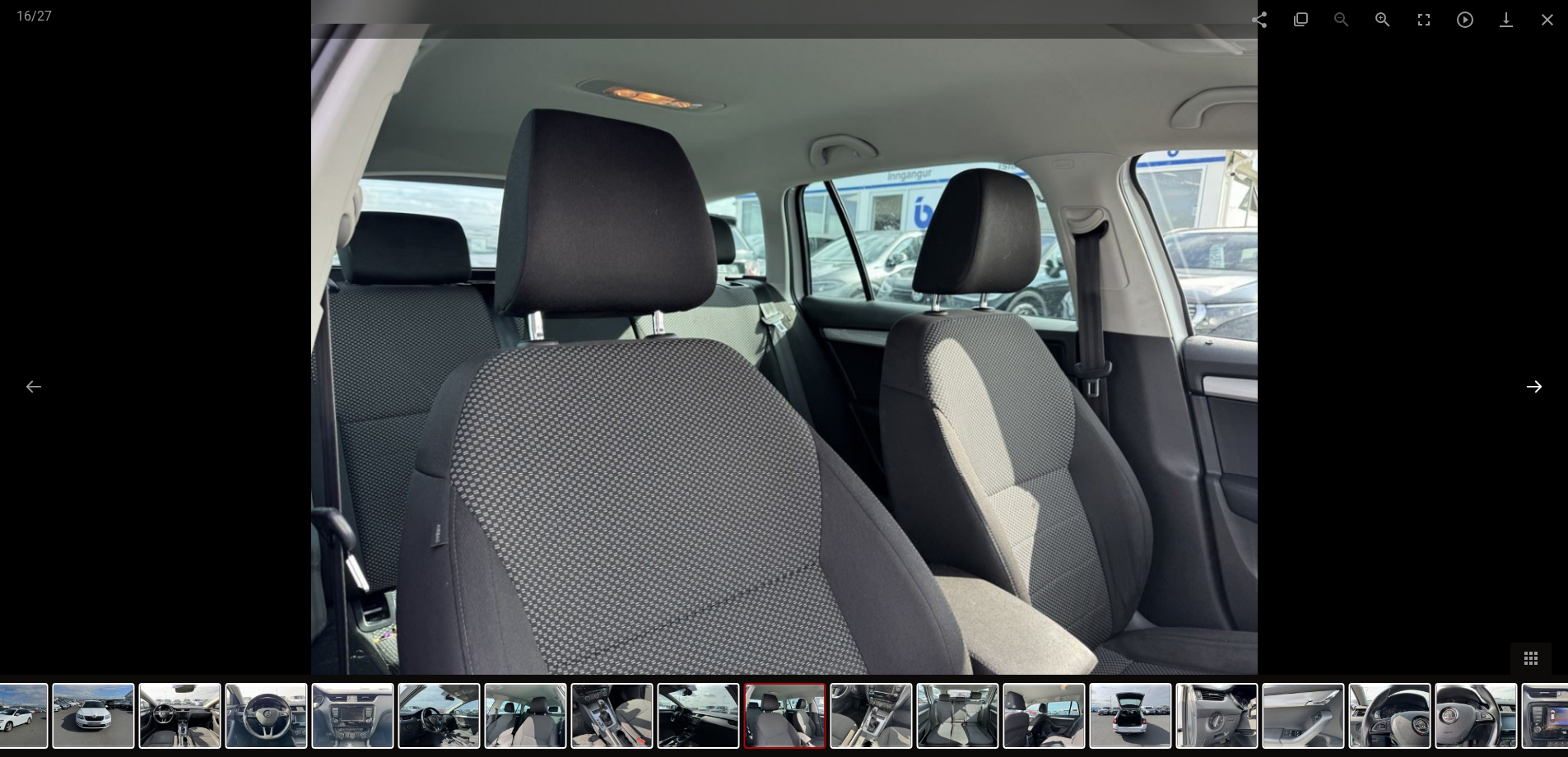
click at [1531, 385] on button at bounding box center [1534, 387] width 35 height 32
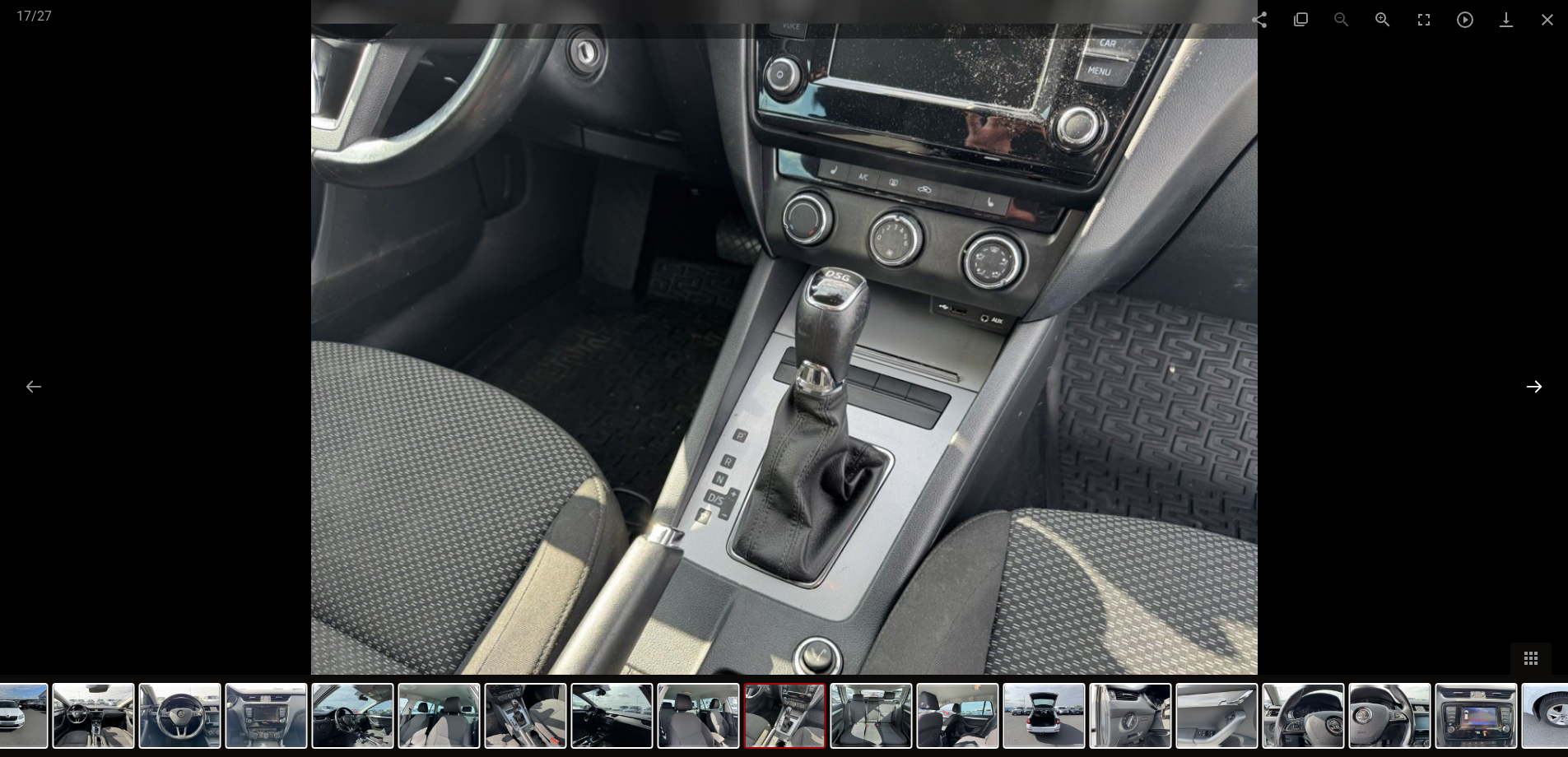
click at [1531, 385] on button at bounding box center [1534, 387] width 35 height 32
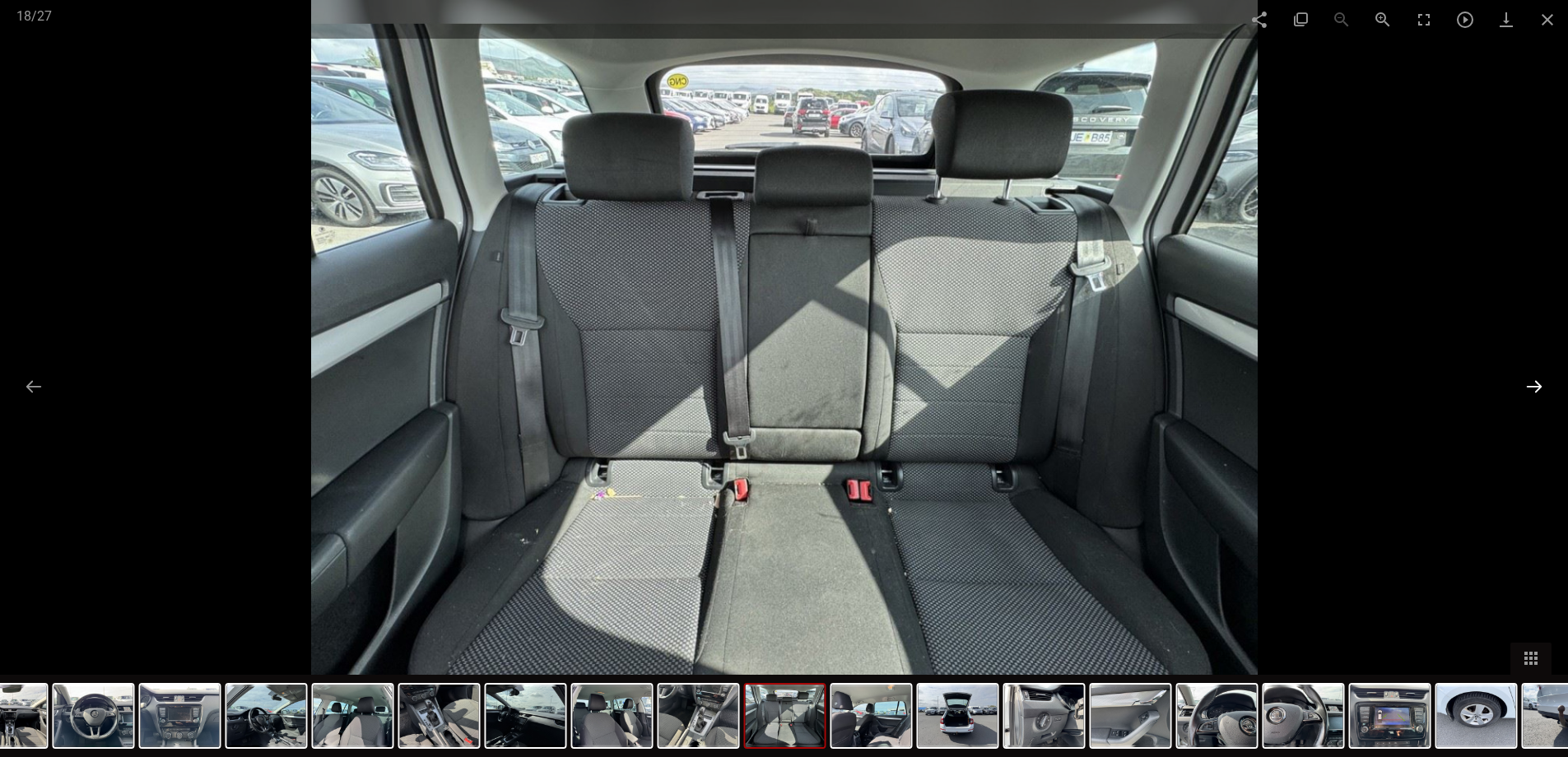
click at [1531, 385] on button at bounding box center [1534, 387] width 35 height 32
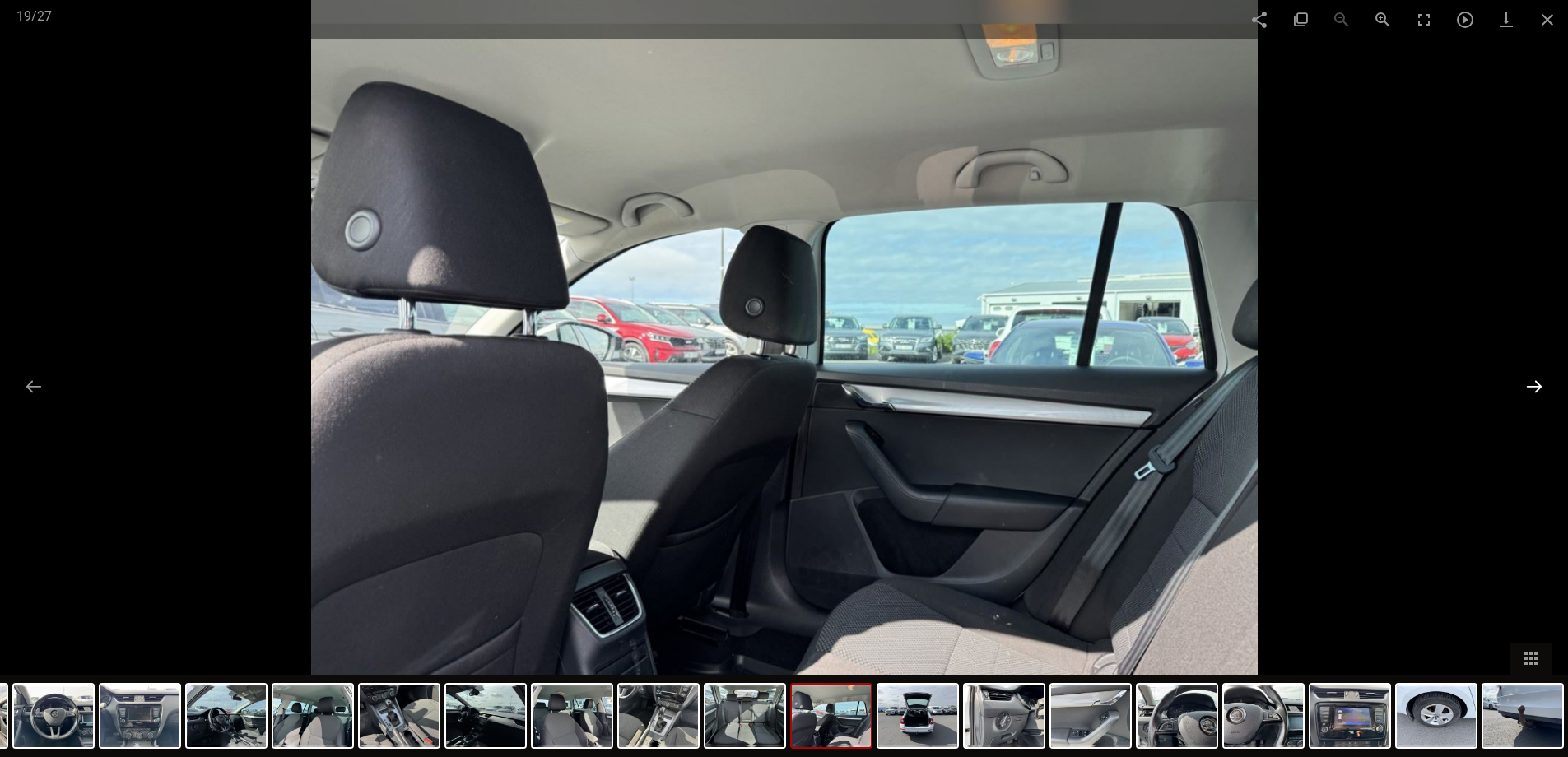
click at [1531, 385] on button at bounding box center [1534, 387] width 35 height 32
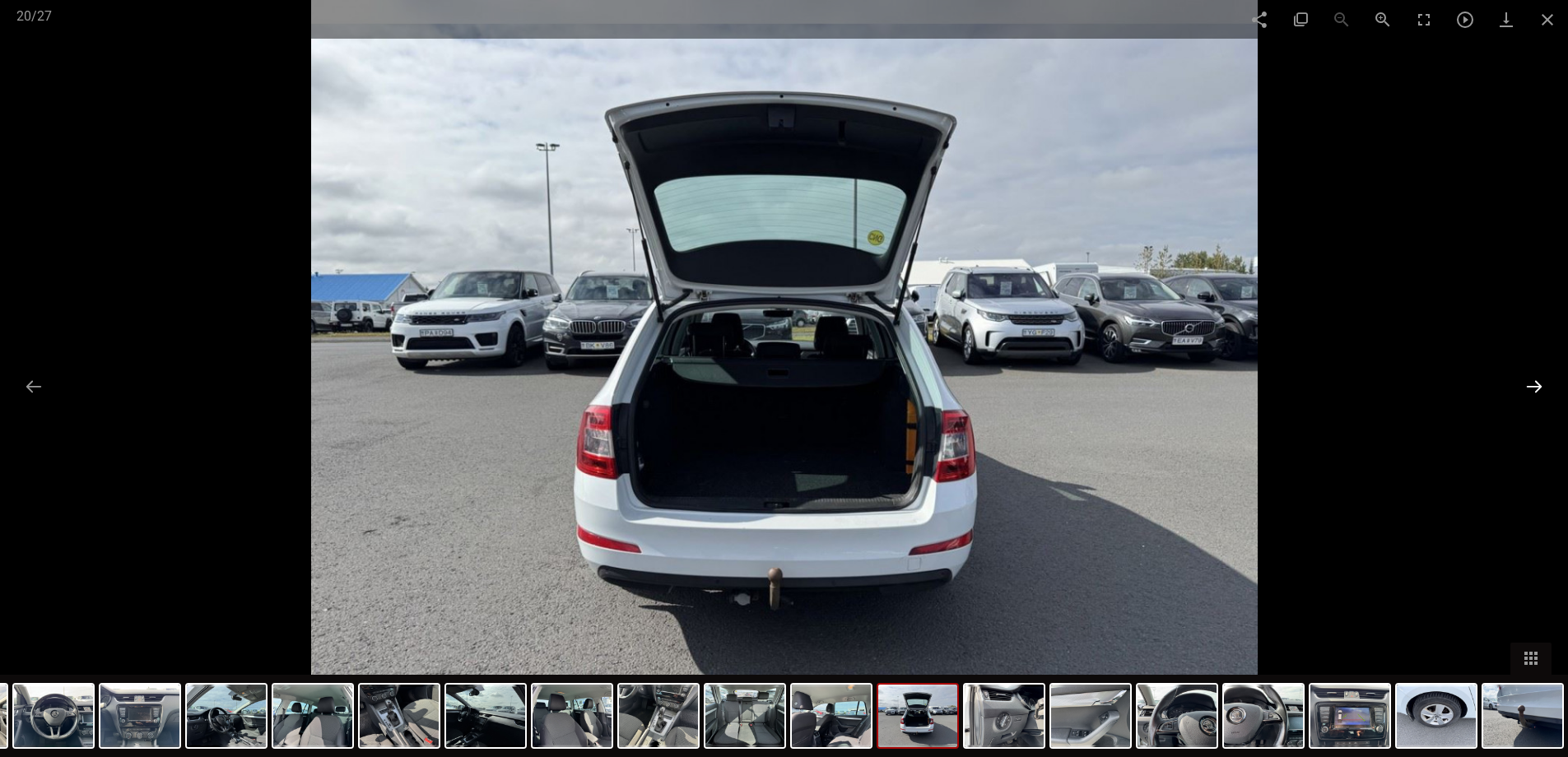
click at [1531, 385] on button at bounding box center [1534, 387] width 35 height 32
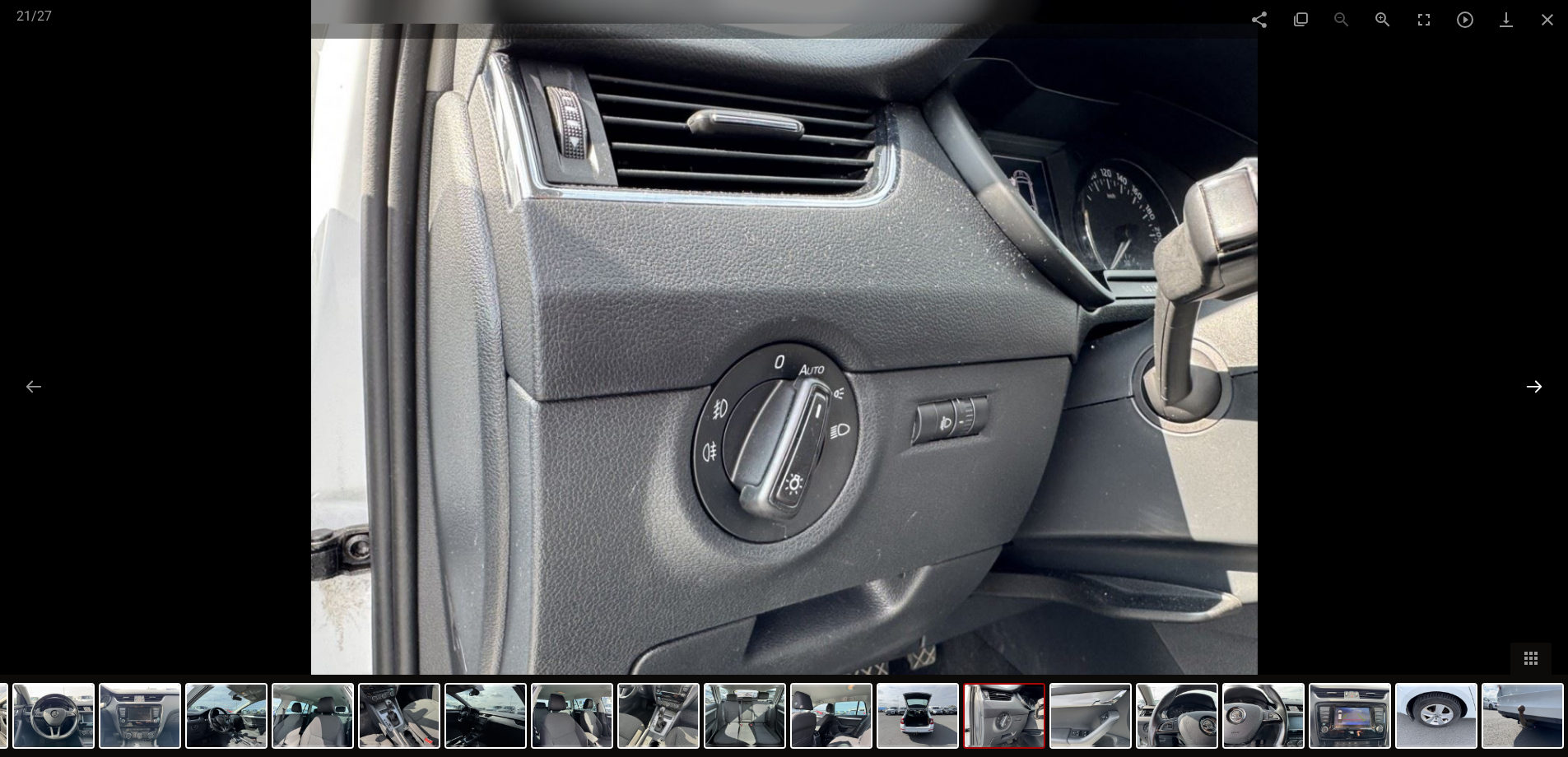
click at [1531, 385] on button at bounding box center [1534, 387] width 35 height 32
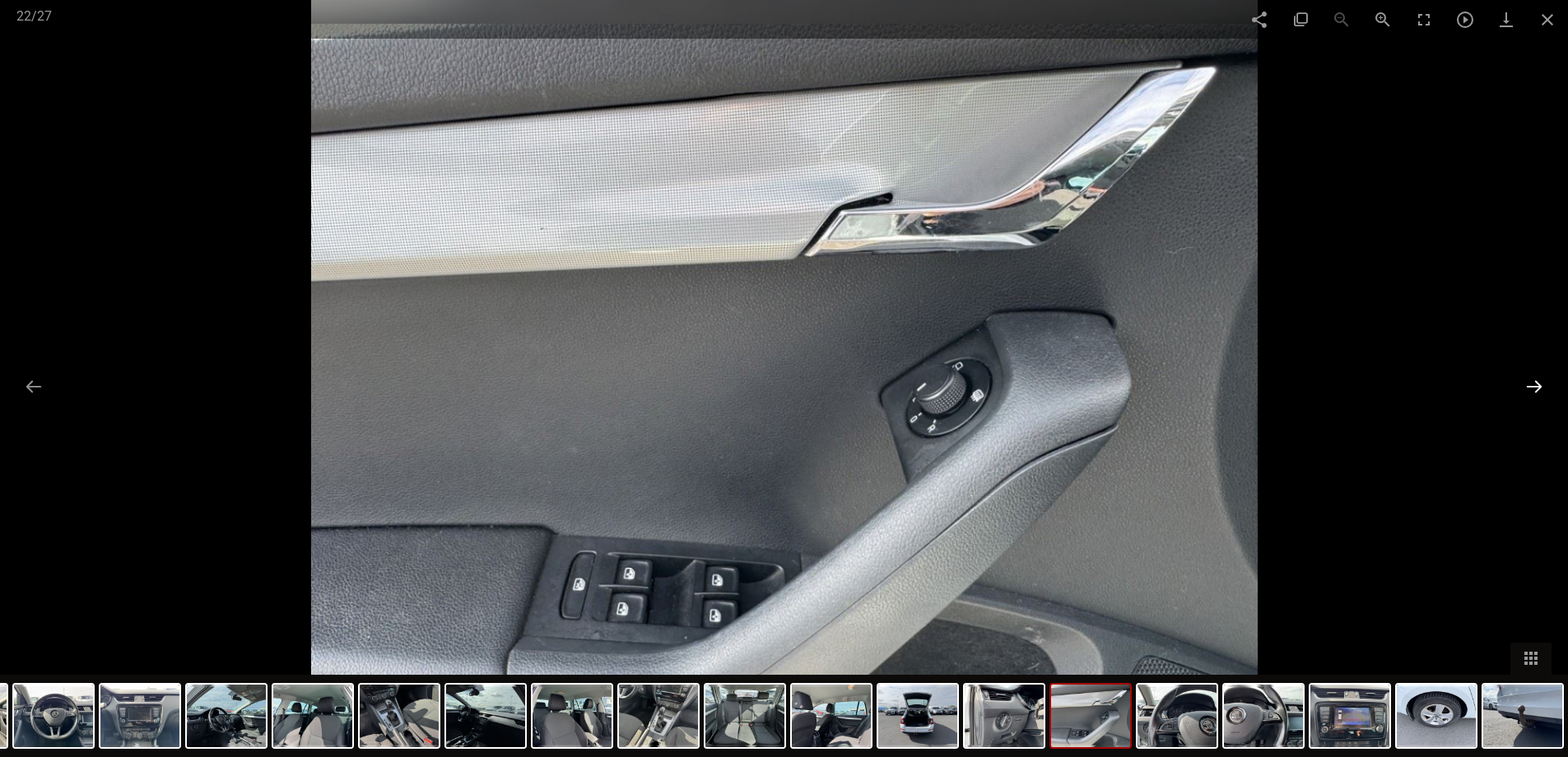
click at [1531, 385] on button at bounding box center [1534, 387] width 35 height 32
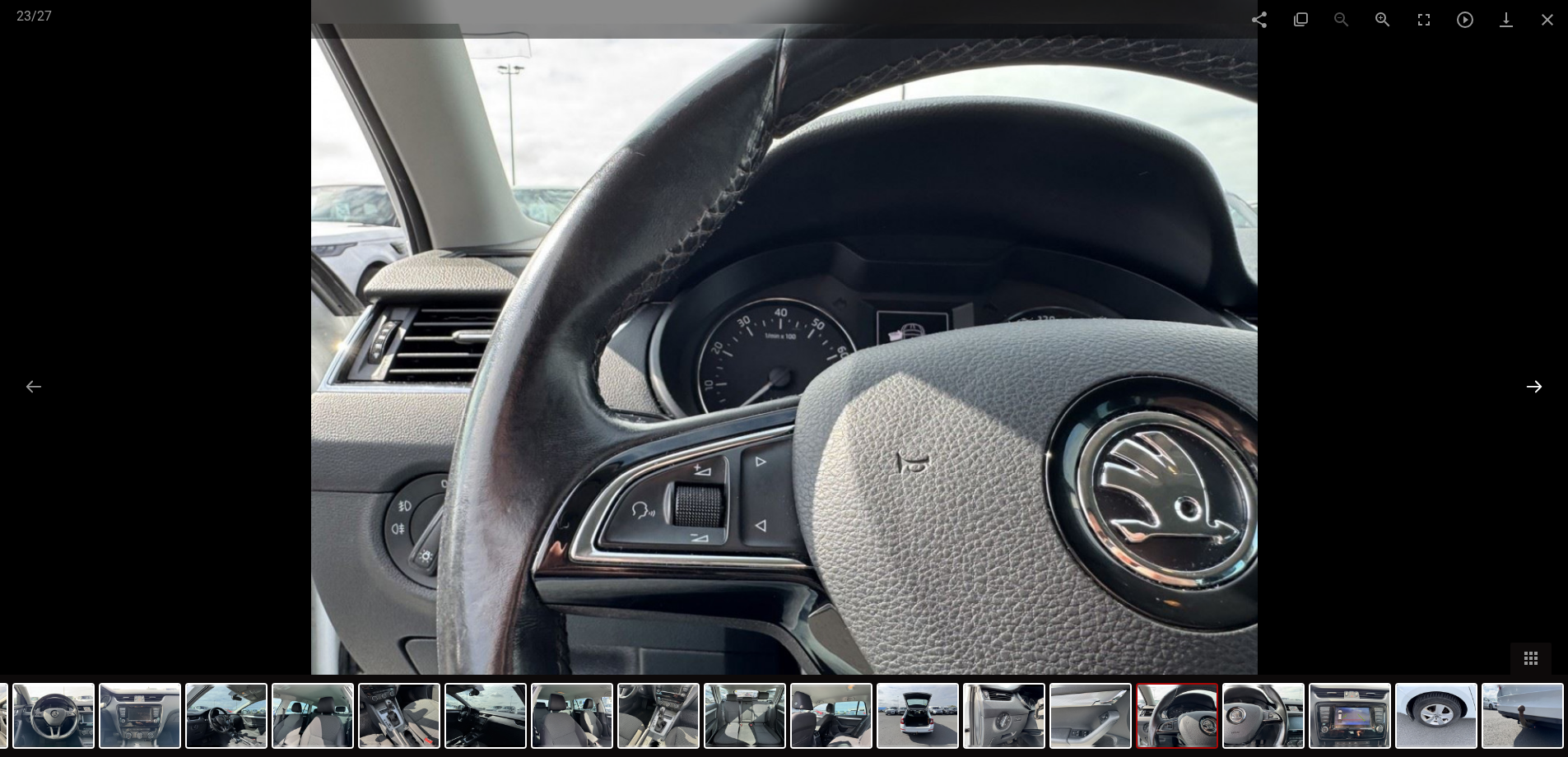
click at [1531, 385] on button at bounding box center [1534, 387] width 35 height 32
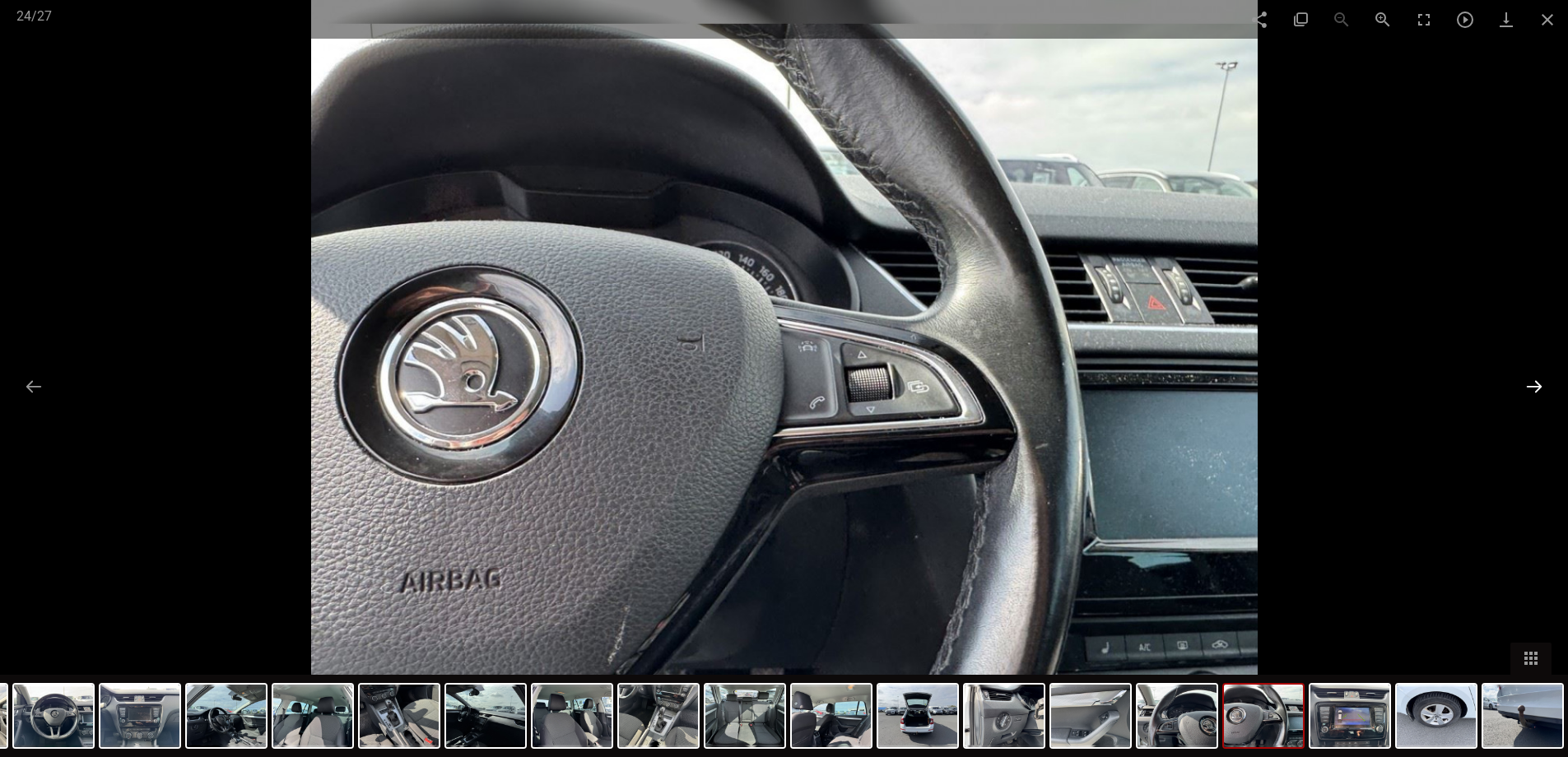
click at [1531, 385] on button at bounding box center [1534, 387] width 35 height 32
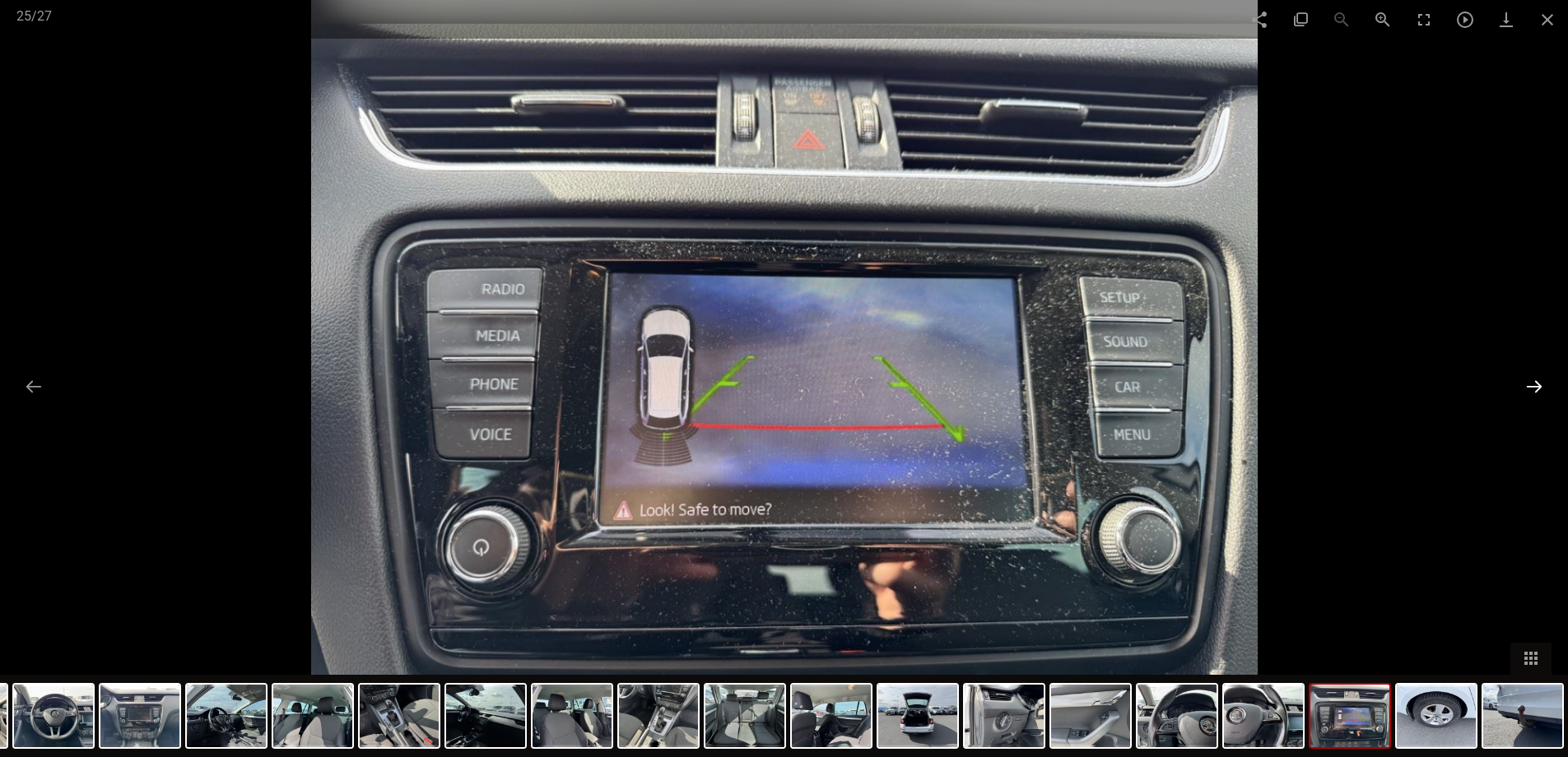
click at [1531, 385] on button at bounding box center [1534, 387] width 35 height 32
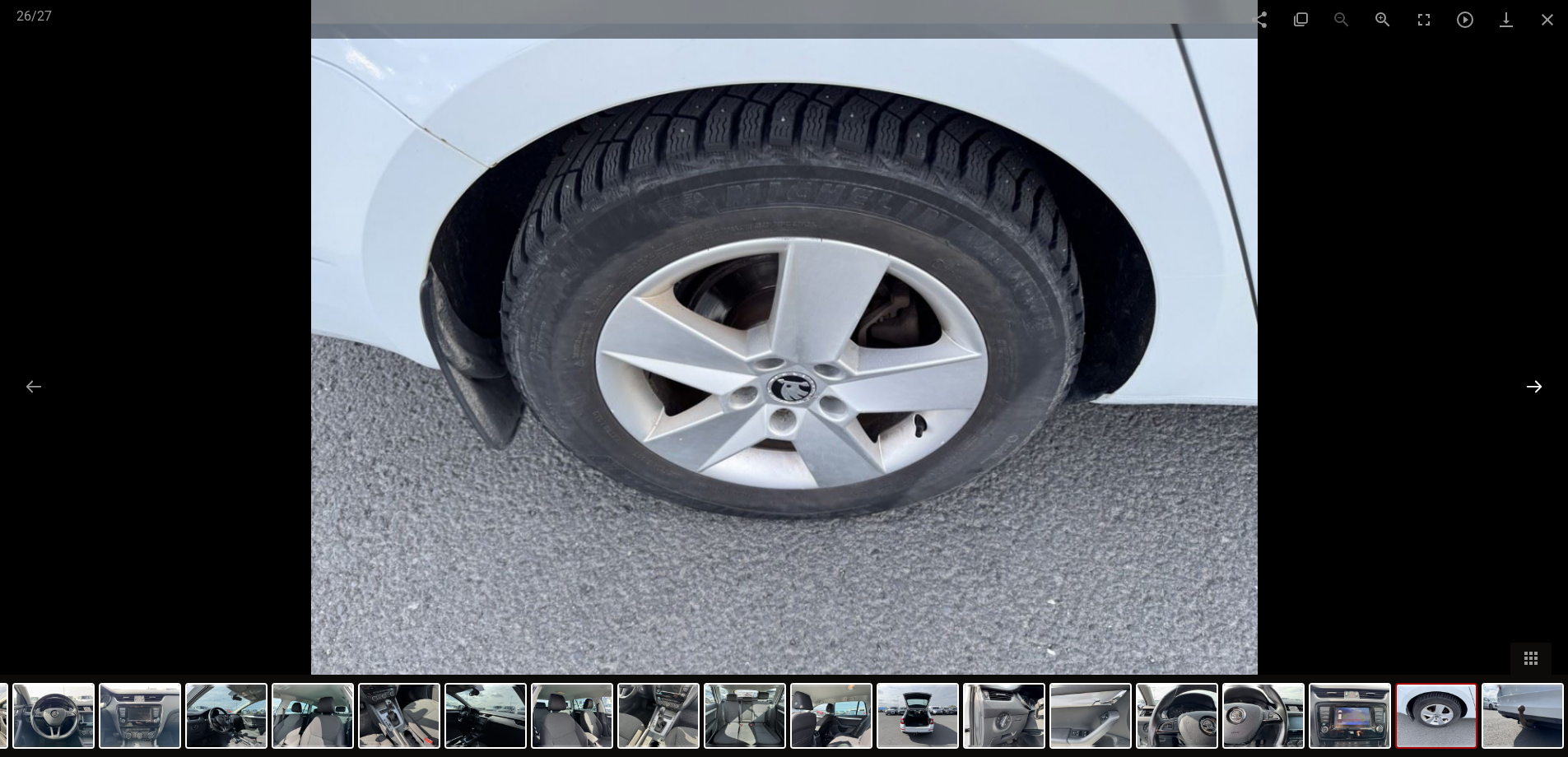
click at [1531, 385] on button at bounding box center [1534, 387] width 35 height 32
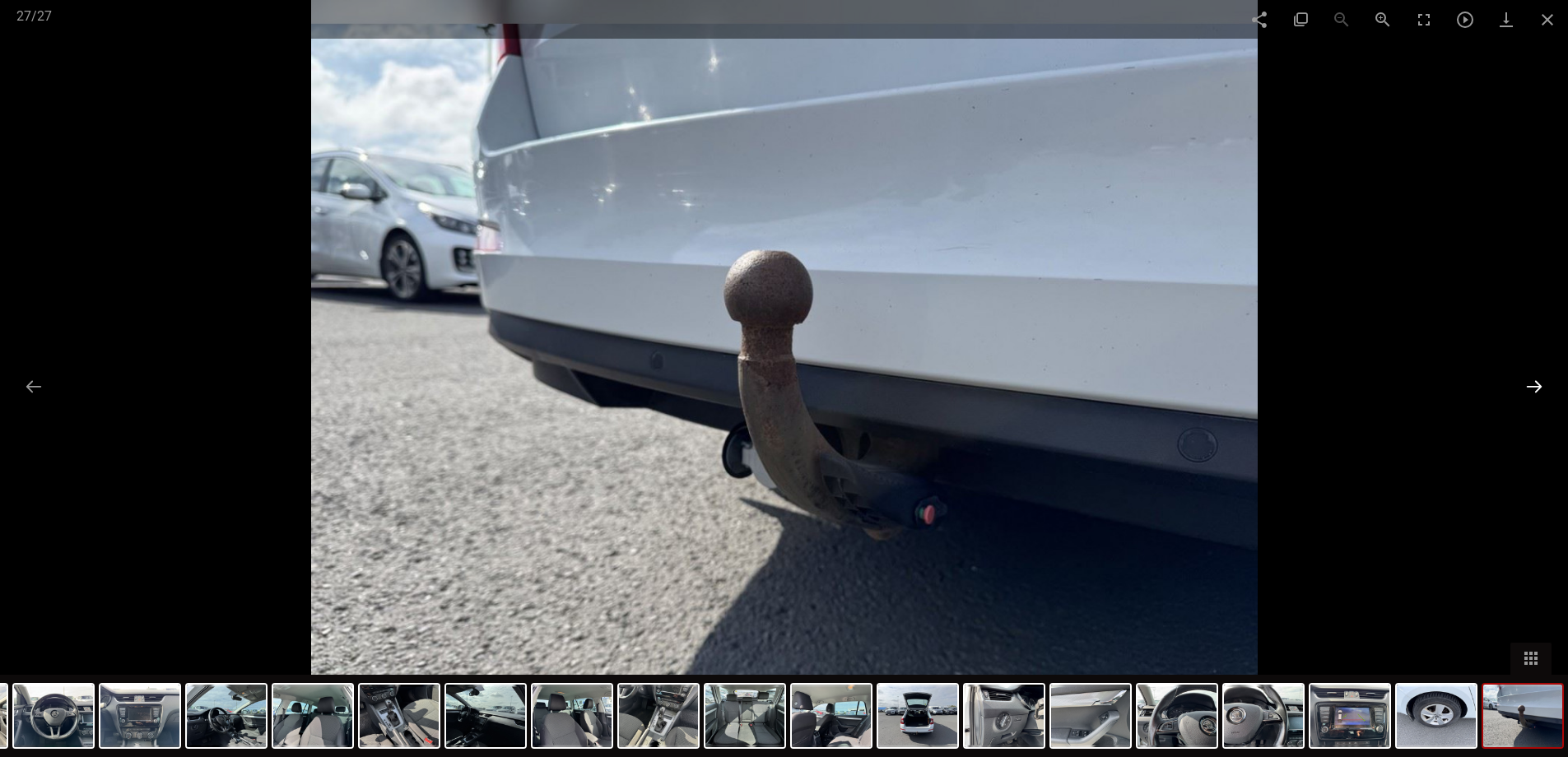
click at [1531, 385] on button at bounding box center [1534, 387] width 35 height 32
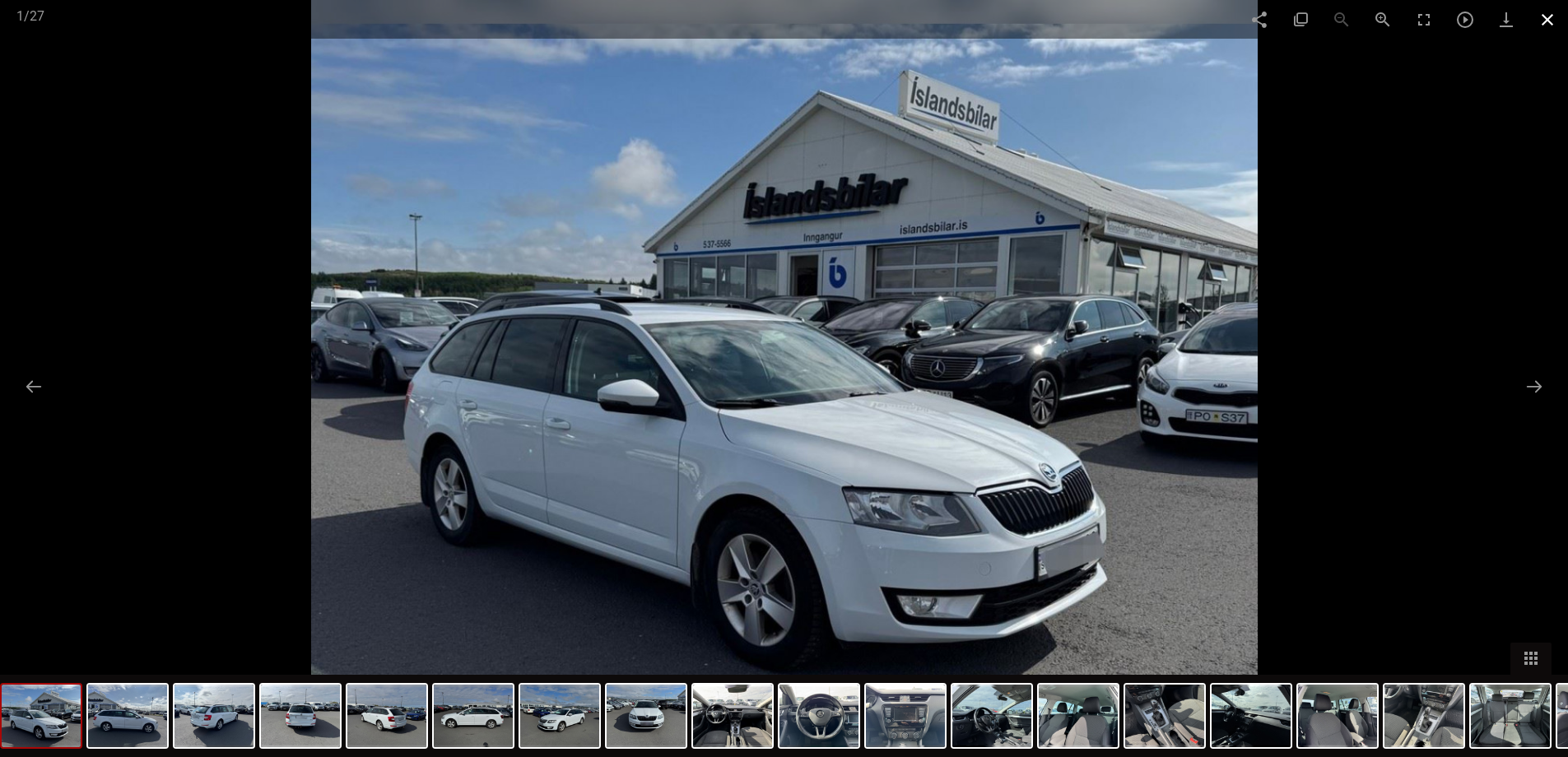
click at [1548, 16] on span at bounding box center [1548, 19] width 41 height 39
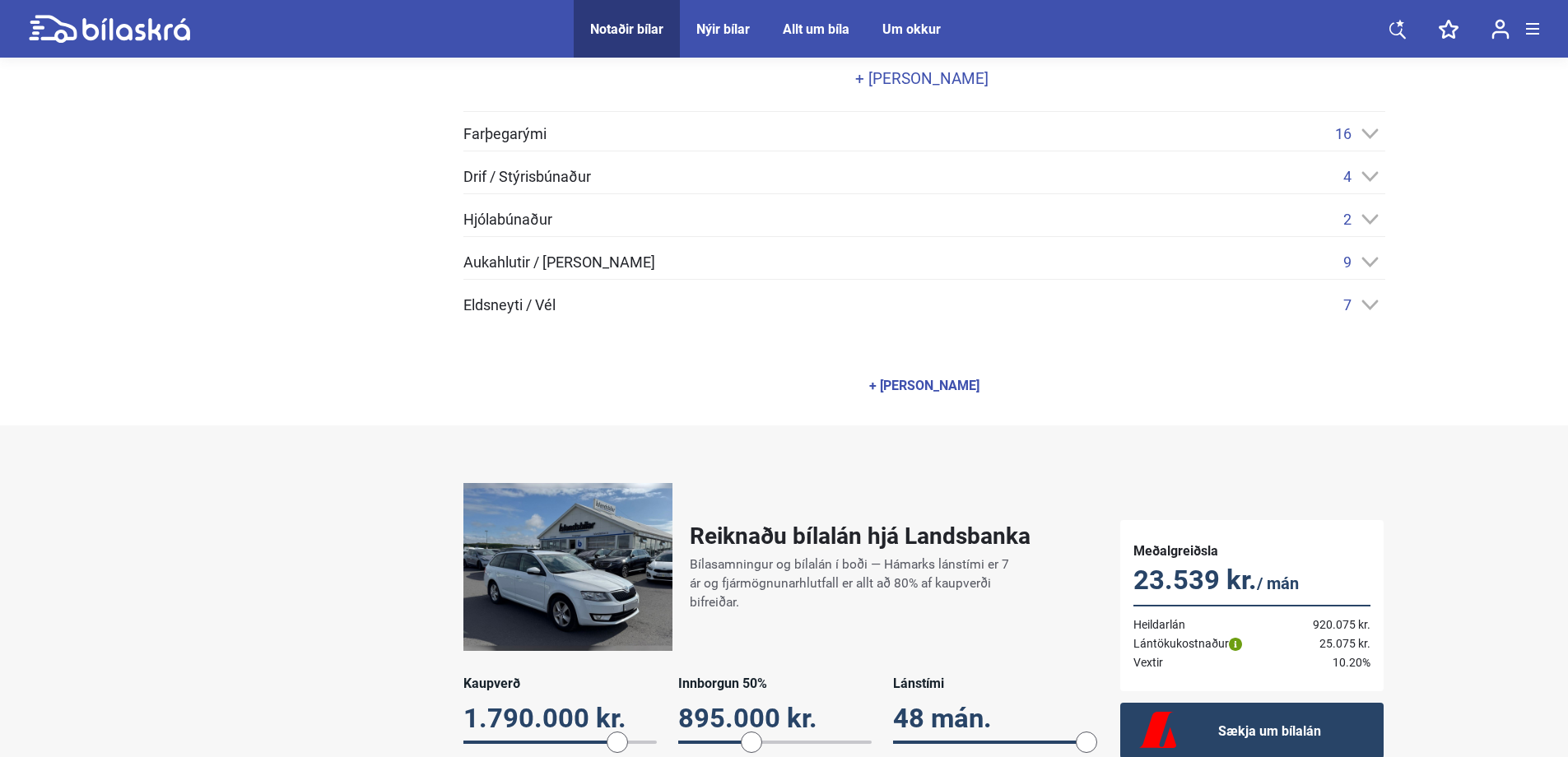
scroll to position [741, 0]
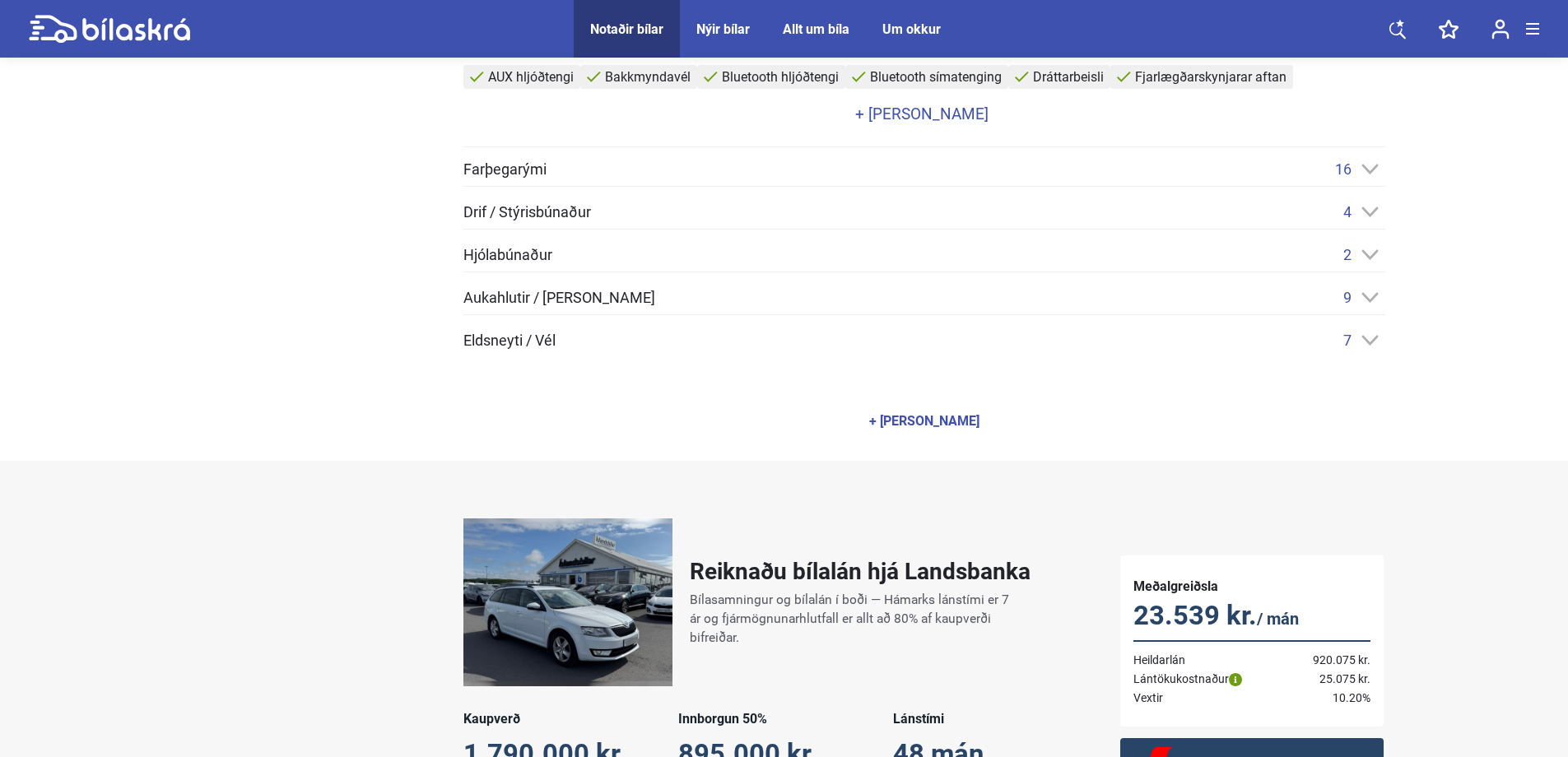
click at [933, 418] on div "+ [PERSON_NAME]" at bounding box center [924, 421] width 110 height 13
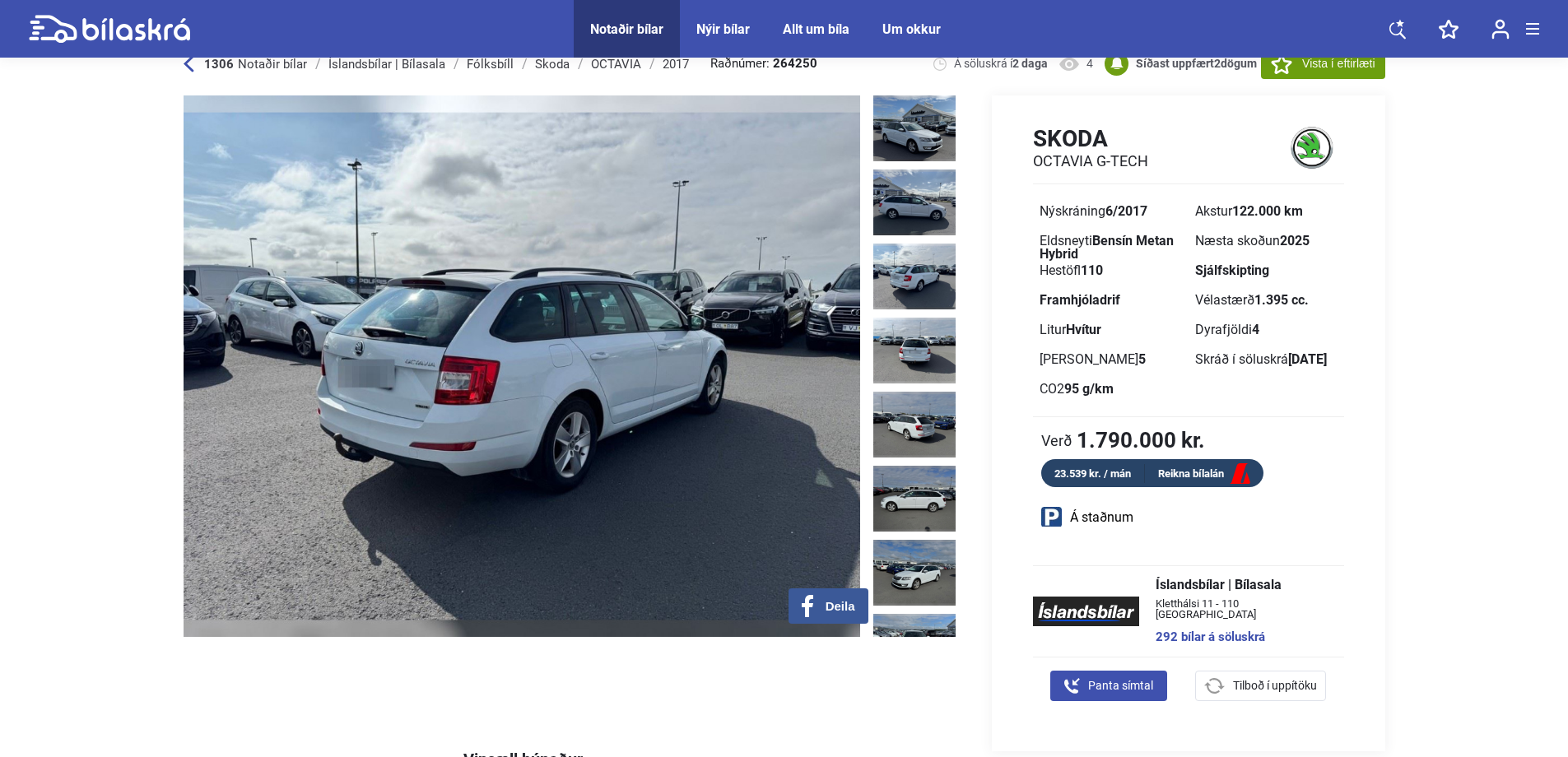
scroll to position [0, 0]
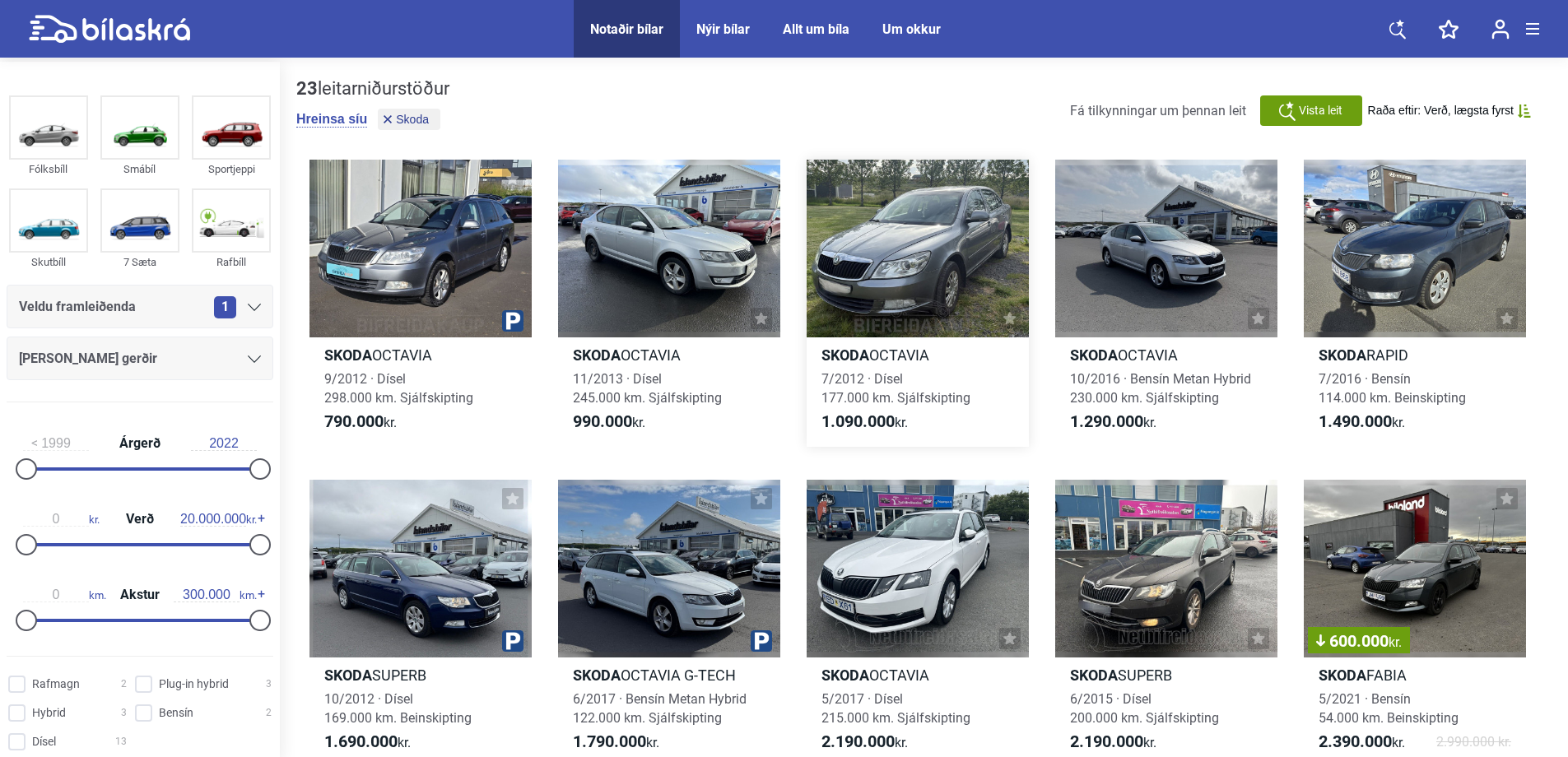
click at [957, 286] on div at bounding box center [918, 248] width 223 height 178
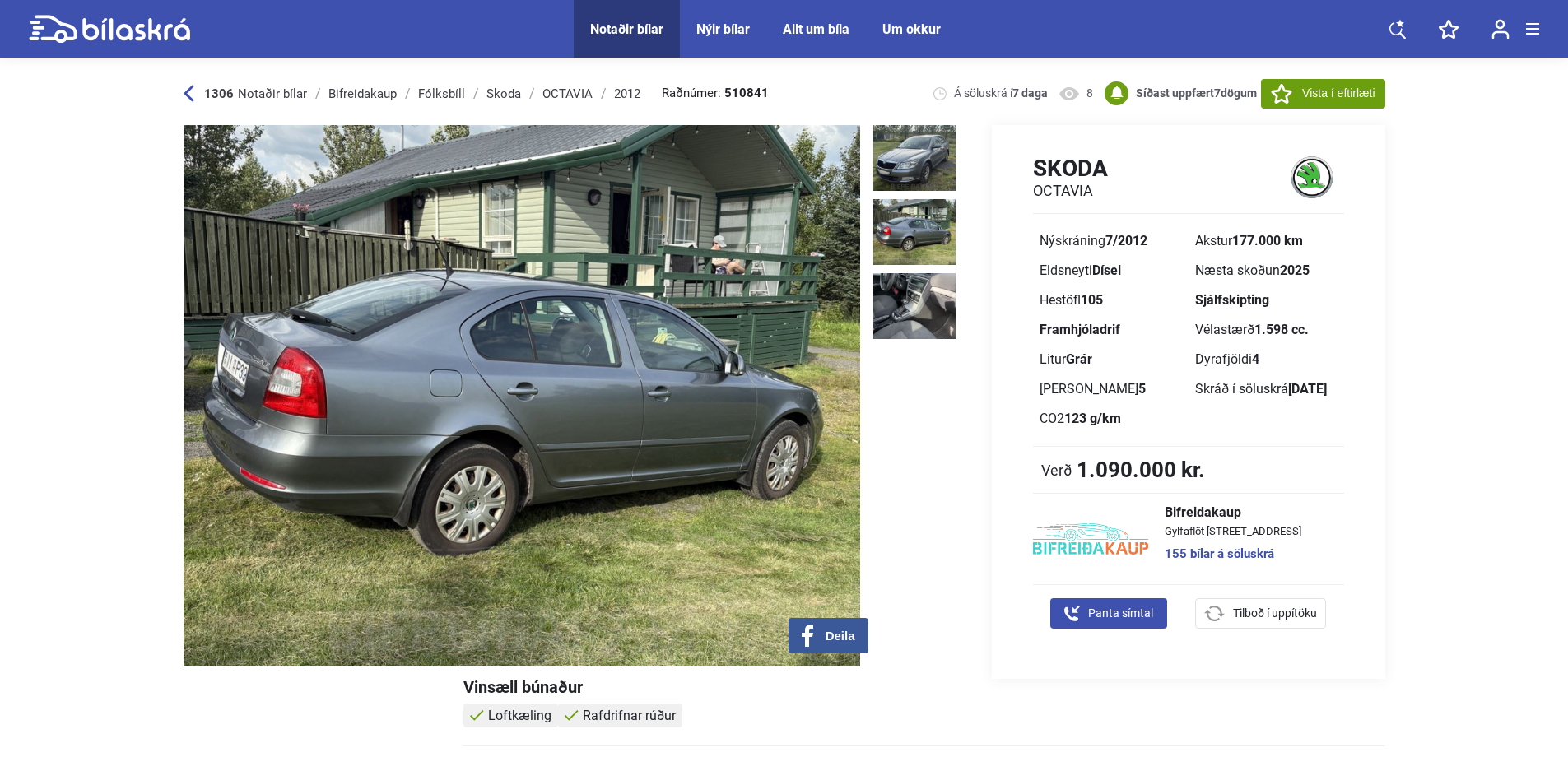
click at [911, 223] on img at bounding box center [914, 232] width 82 height 66
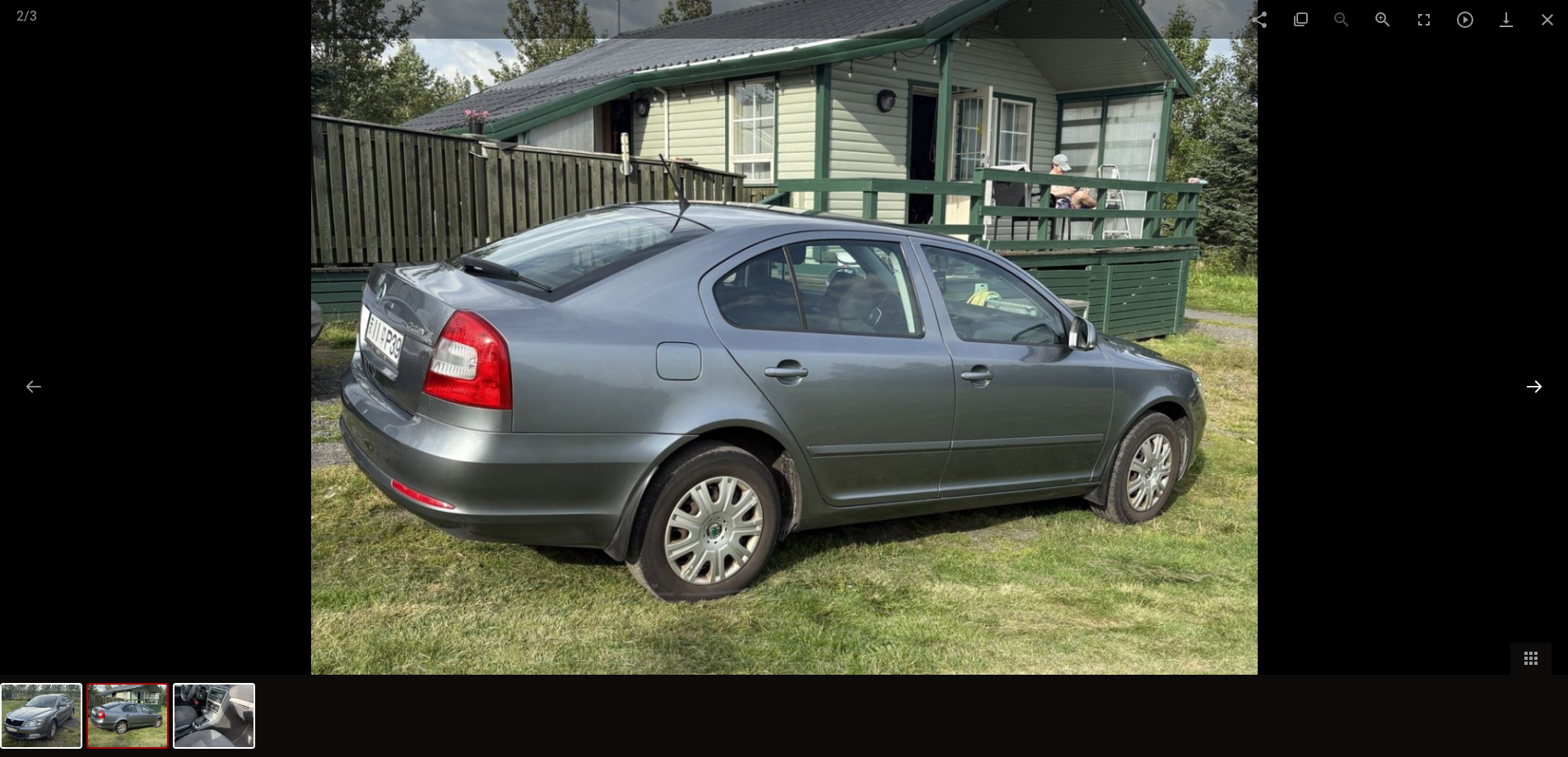
click at [1527, 383] on button at bounding box center [1534, 387] width 35 height 32
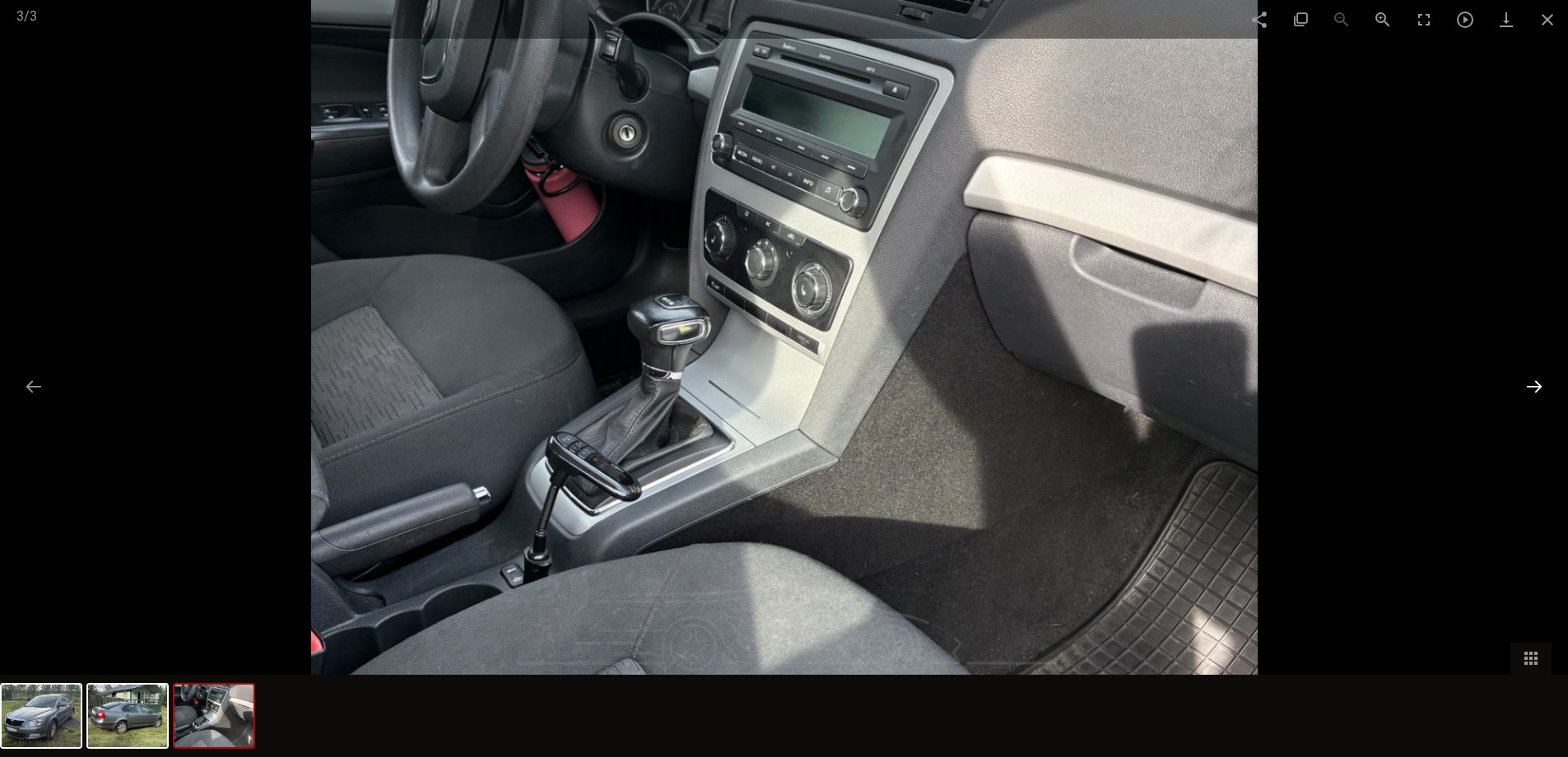
click at [1529, 385] on button at bounding box center [1534, 387] width 35 height 32
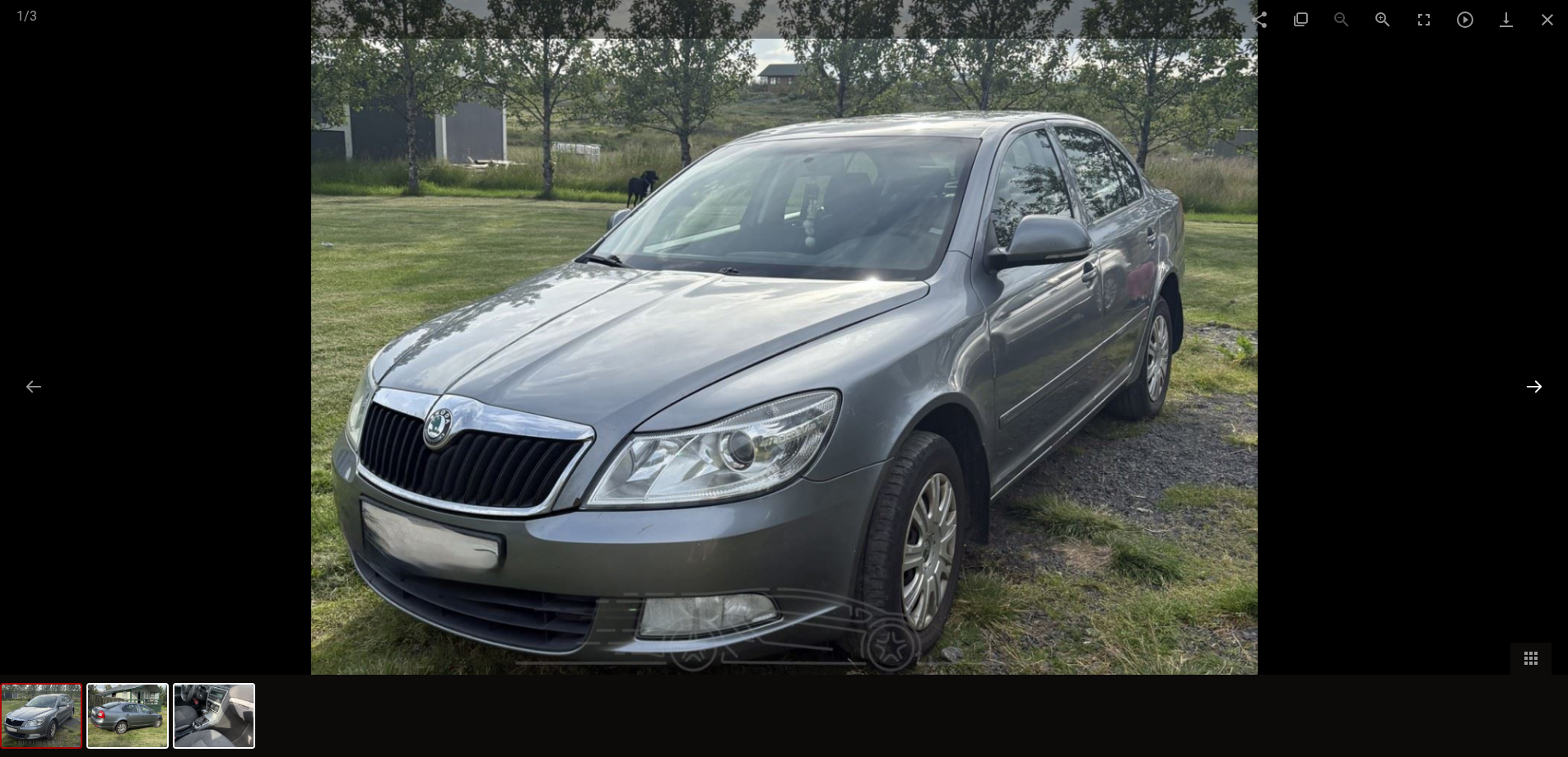
click at [1530, 385] on button at bounding box center [1534, 387] width 35 height 32
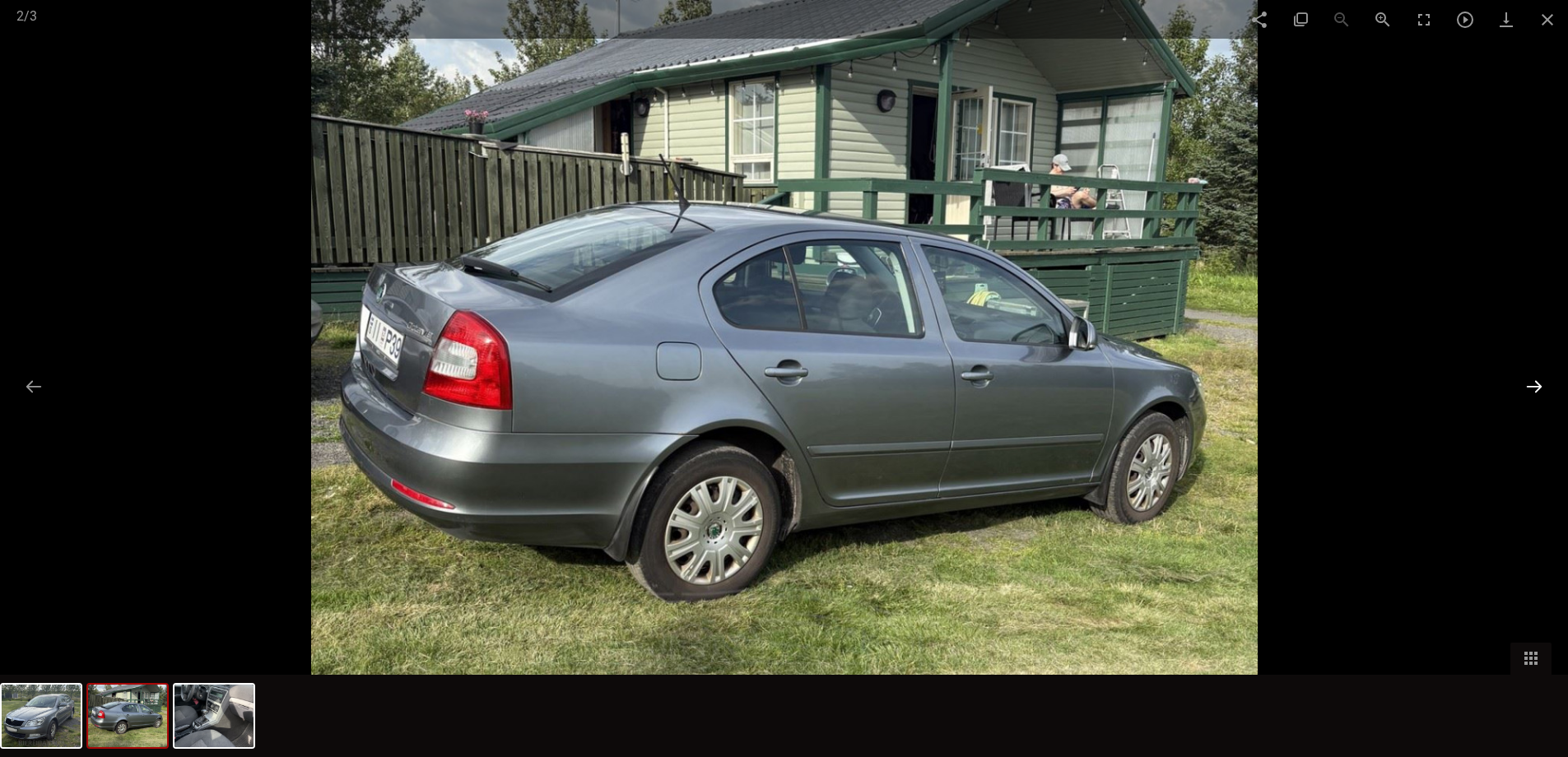
click at [1530, 385] on button at bounding box center [1534, 387] width 35 height 32
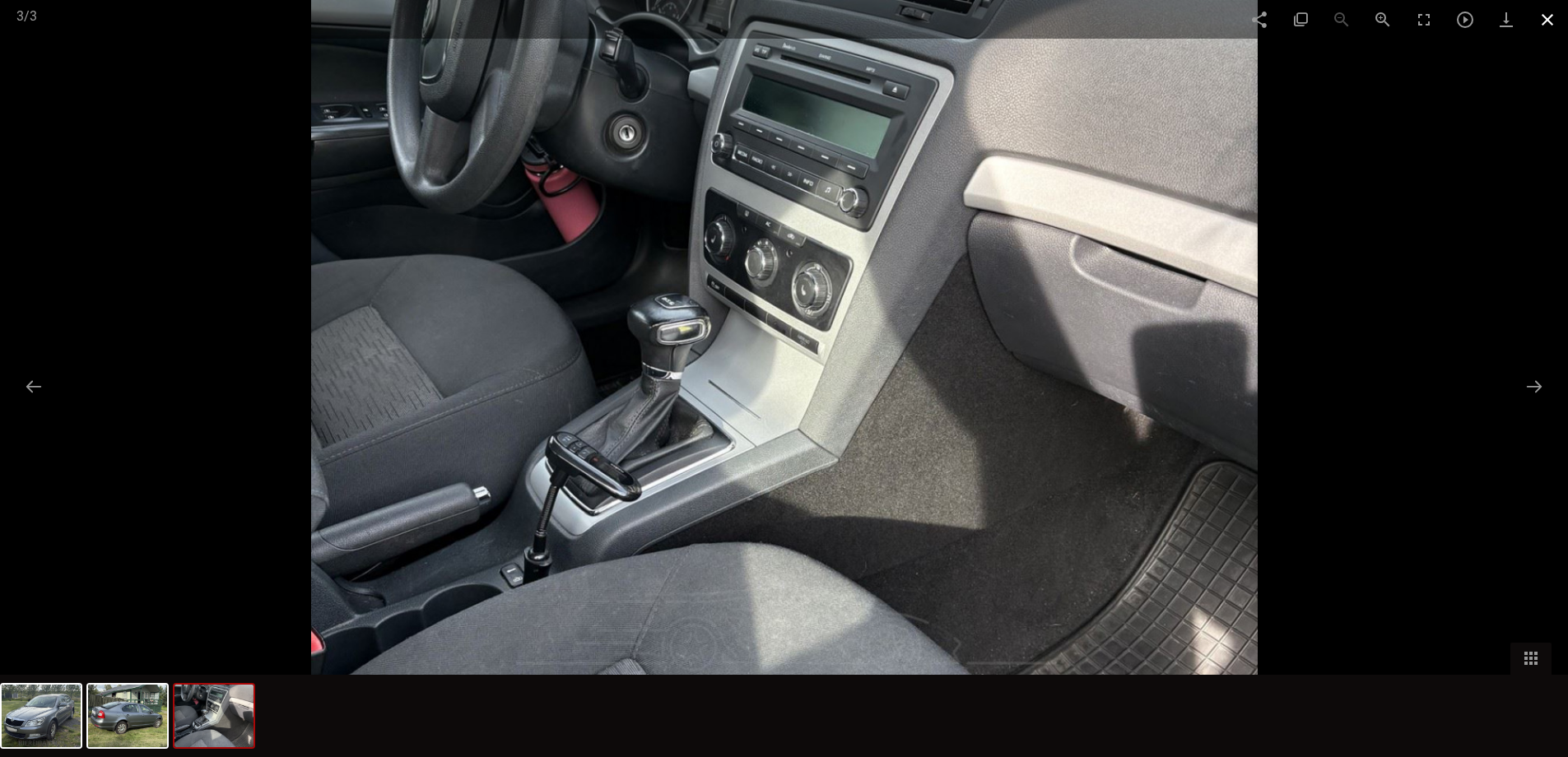
click at [1555, 19] on span at bounding box center [1548, 19] width 41 height 39
